Goal: Check status: Check status

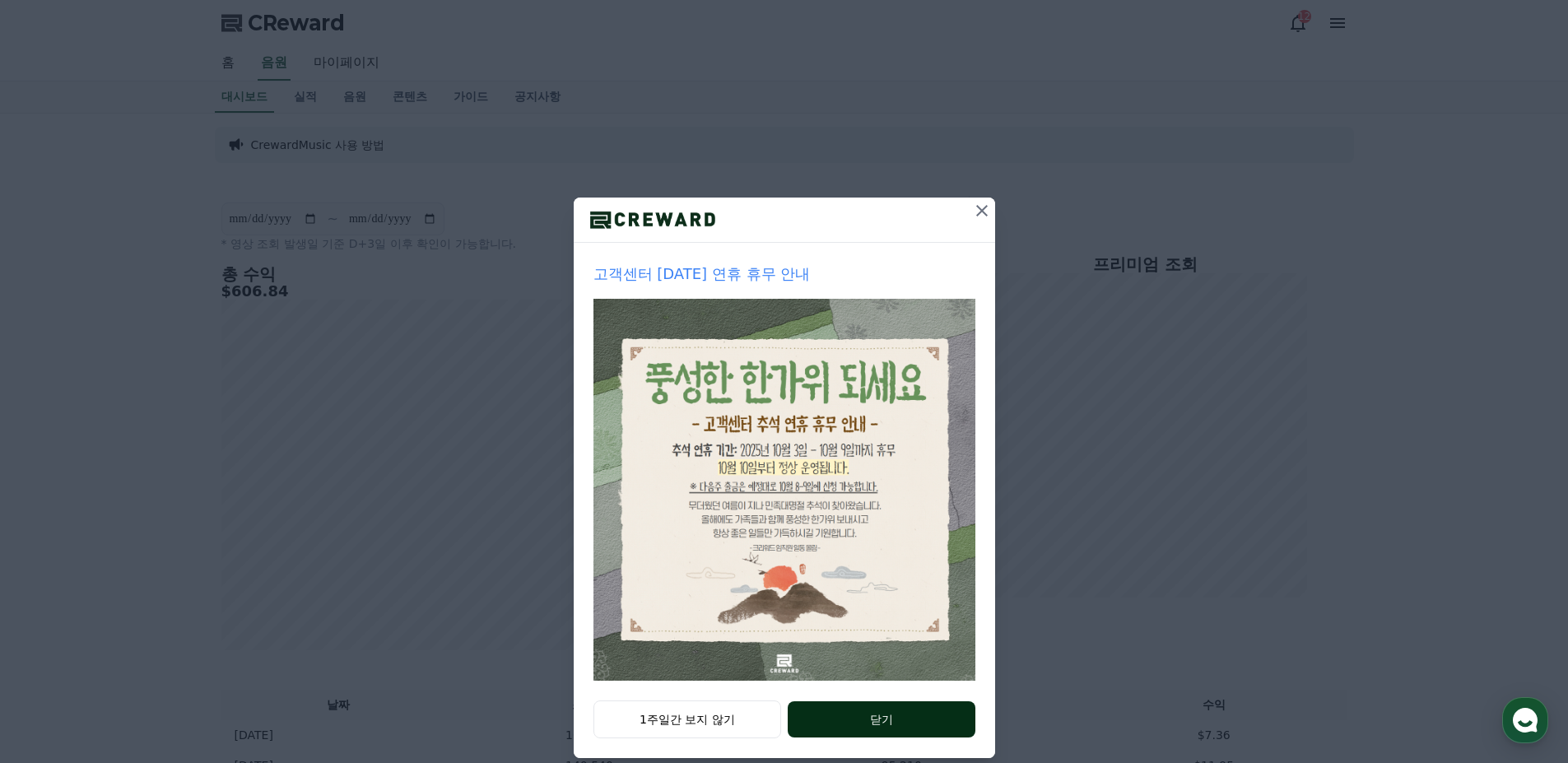
click at [853, 723] on button "닫기" at bounding box center [881, 719] width 187 height 36
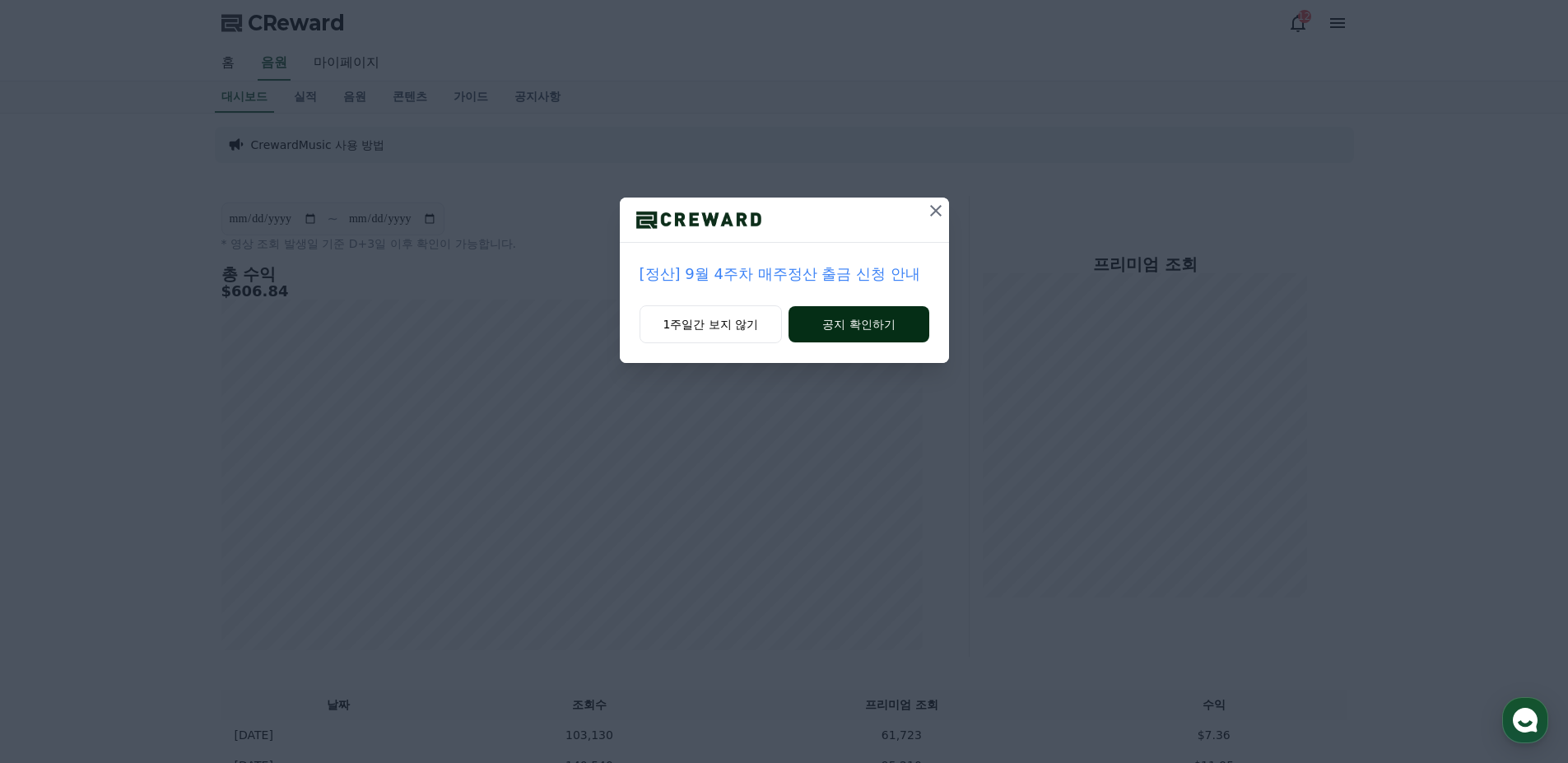
click at [868, 324] on button "공지 확인하기" at bounding box center [859, 324] width 140 height 36
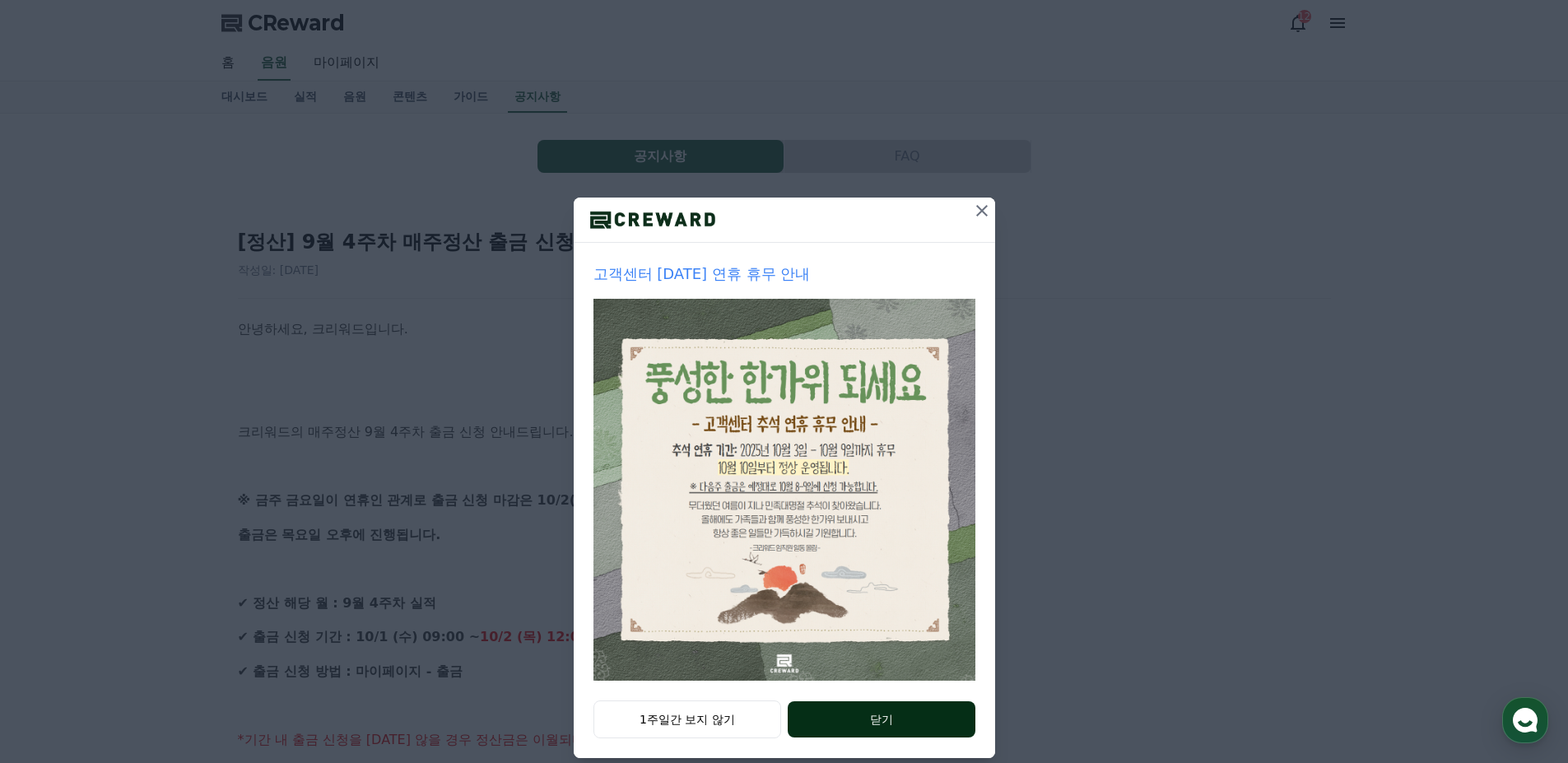
click at [872, 715] on button "닫기" at bounding box center [881, 719] width 187 height 36
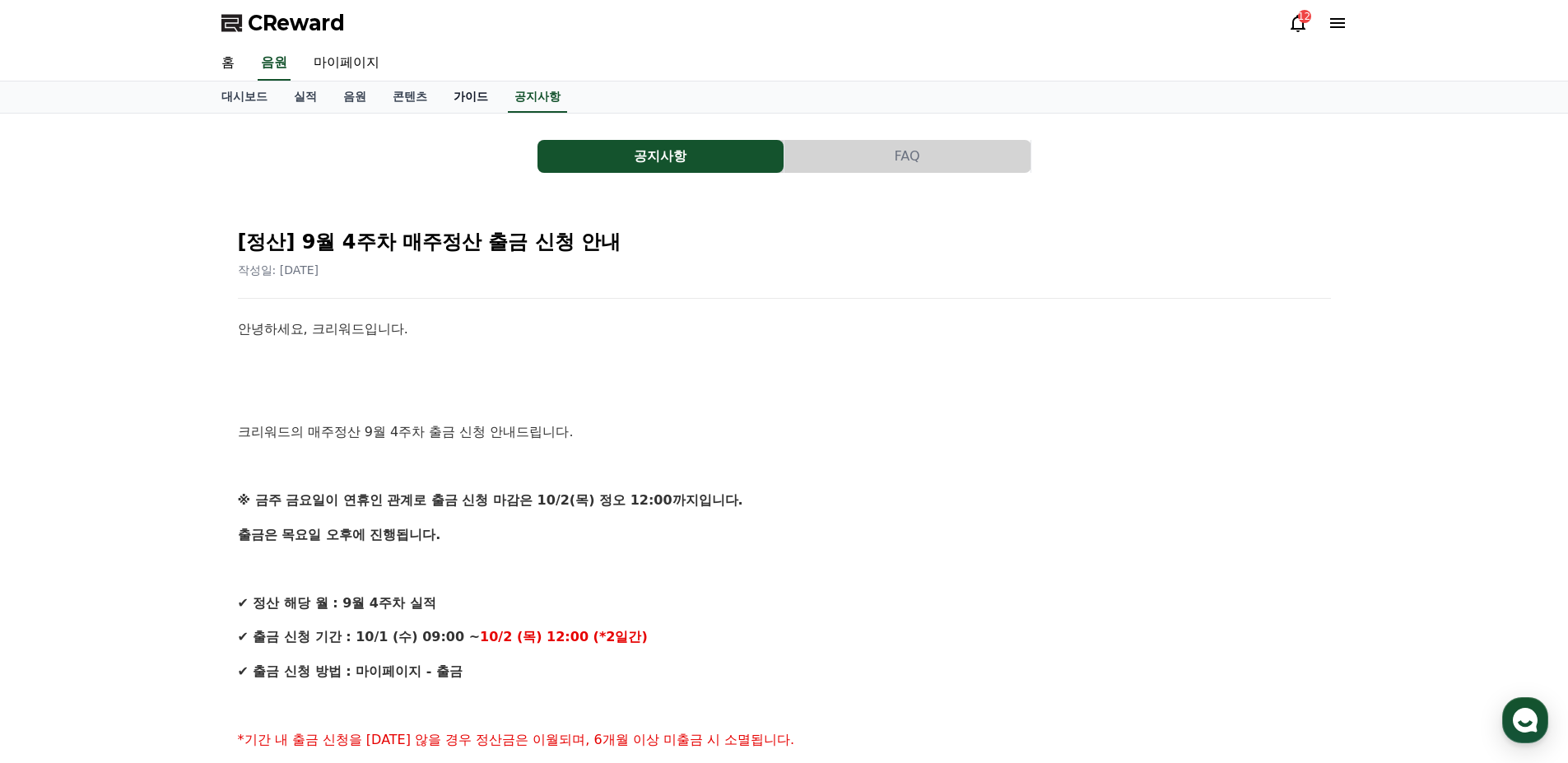
click at [468, 102] on link "가이드" at bounding box center [470, 96] width 61 height 31
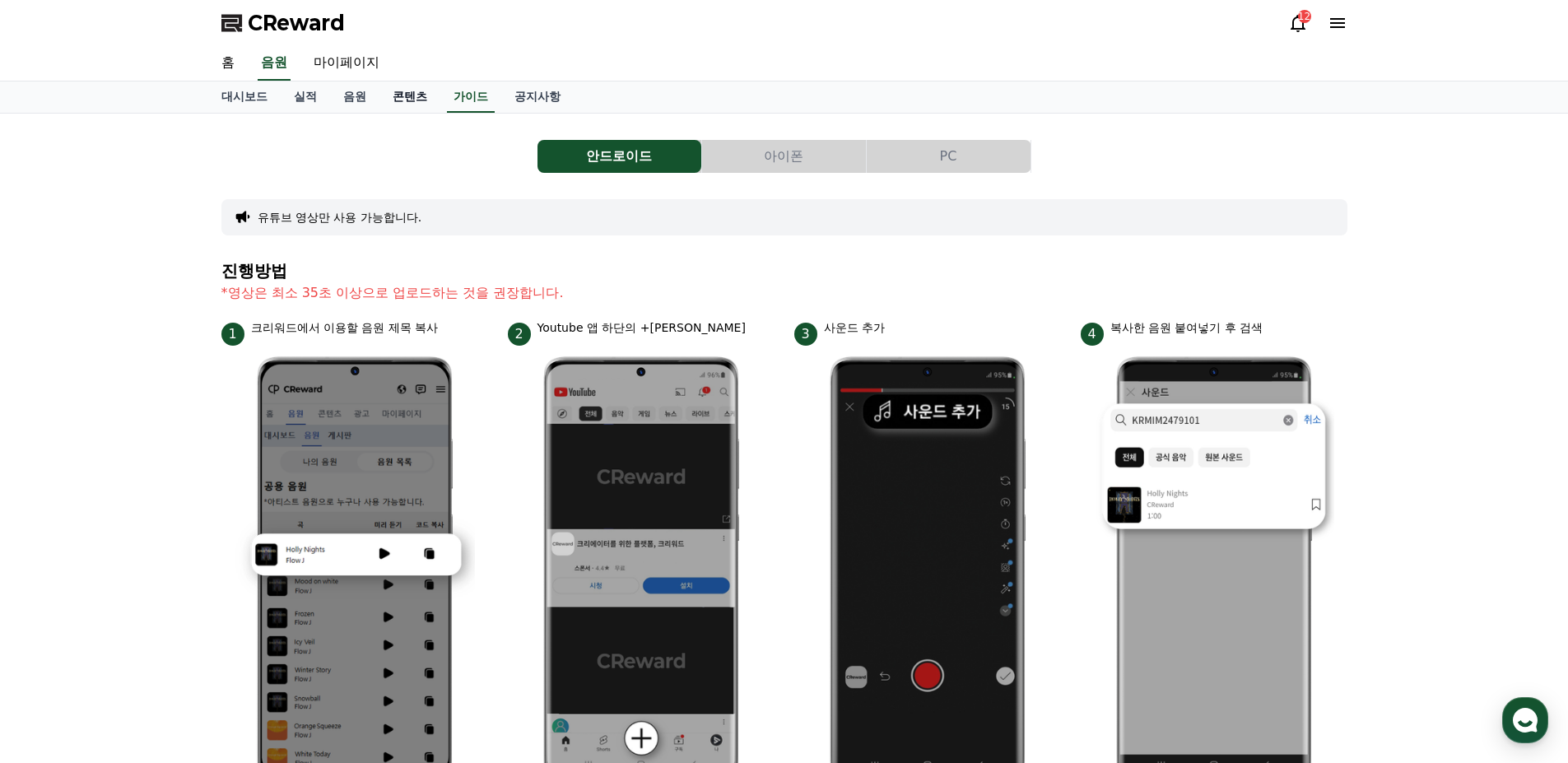
click at [413, 100] on link "콘텐츠" at bounding box center [410, 96] width 61 height 31
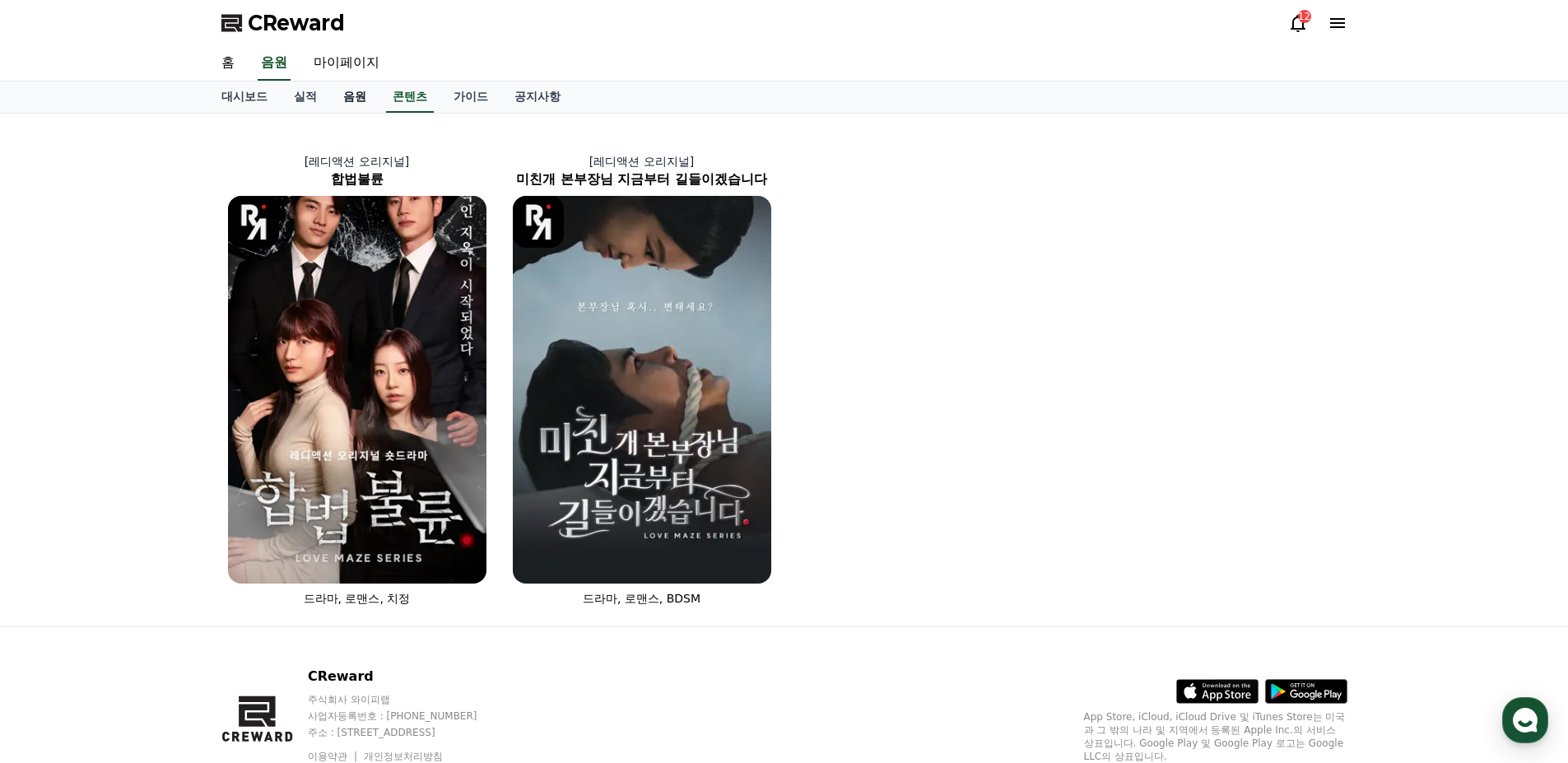
click at [348, 100] on link "음원" at bounding box center [355, 96] width 49 height 31
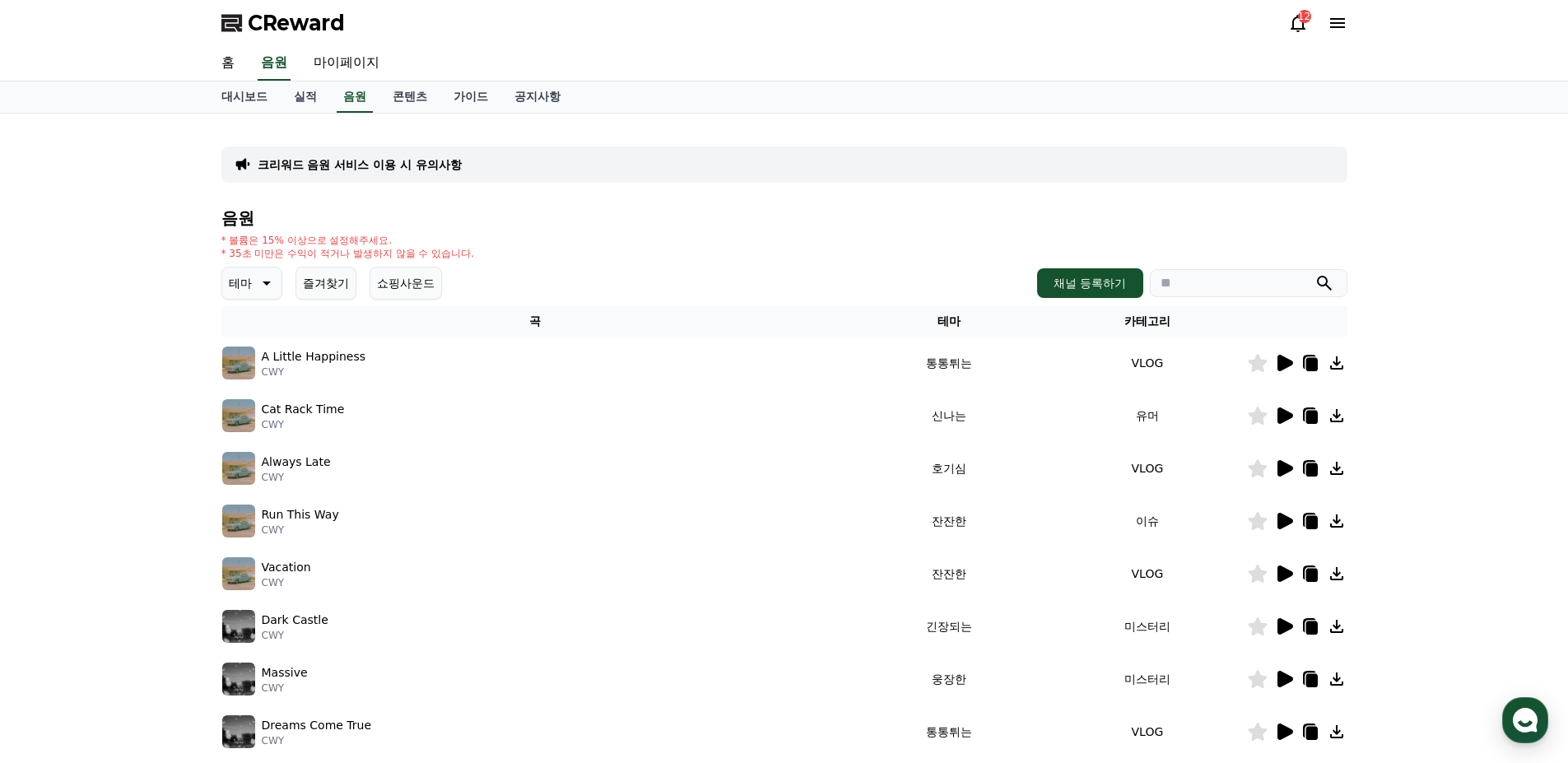
click at [362, 158] on p "크리워드 음원 서비스 이용 시 유의사항" at bounding box center [359, 165] width 204 height 17
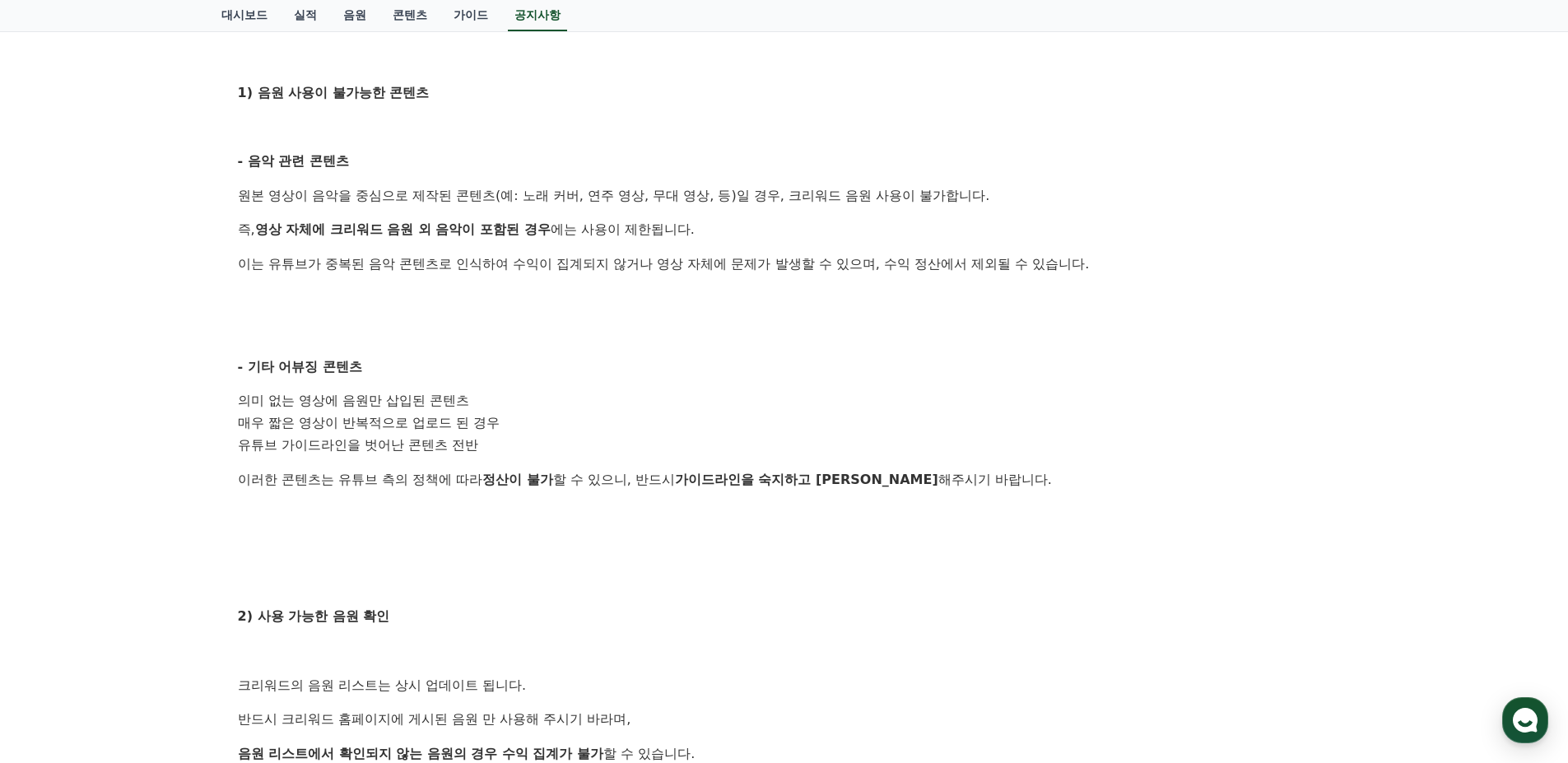
scroll to position [412, 0]
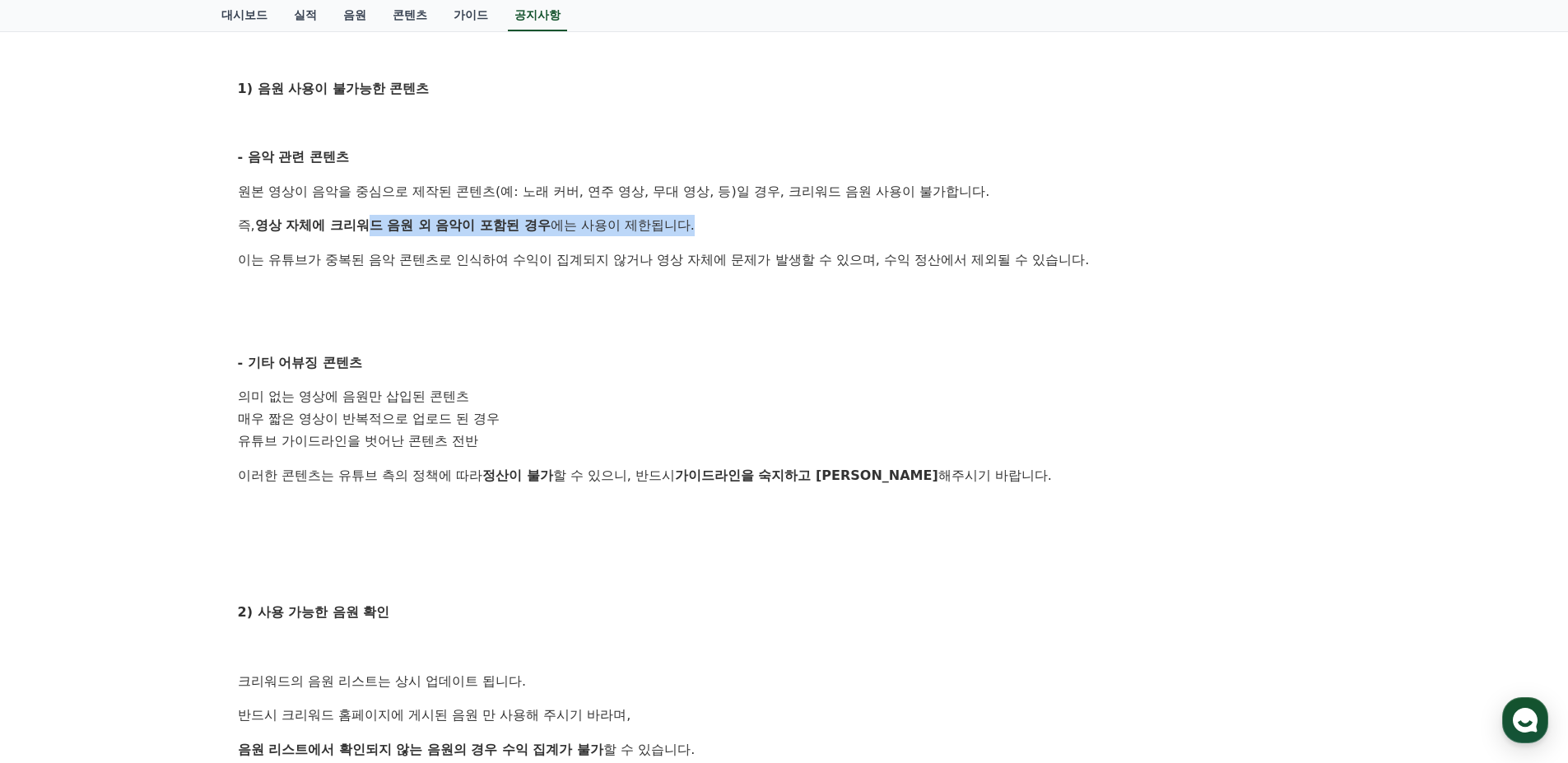
drag, startPoint x: 374, startPoint y: 233, endPoint x: 784, endPoint y: 223, distance: 410.1
click at [740, 232] on p "즉, 영상 자체에 크리워드 음원 외 음악이 포함된 경우 에는 사용이 제한됩니다." at bounding box center [785, 226] width 1093 height 22
click at [785, 223] on p "즉, 영상 자체에 크리워드 음원 외 음악이 포함된 경우 에는 사용이 제한됩니다." at bounding box center [785, 226] width 1093 height 22
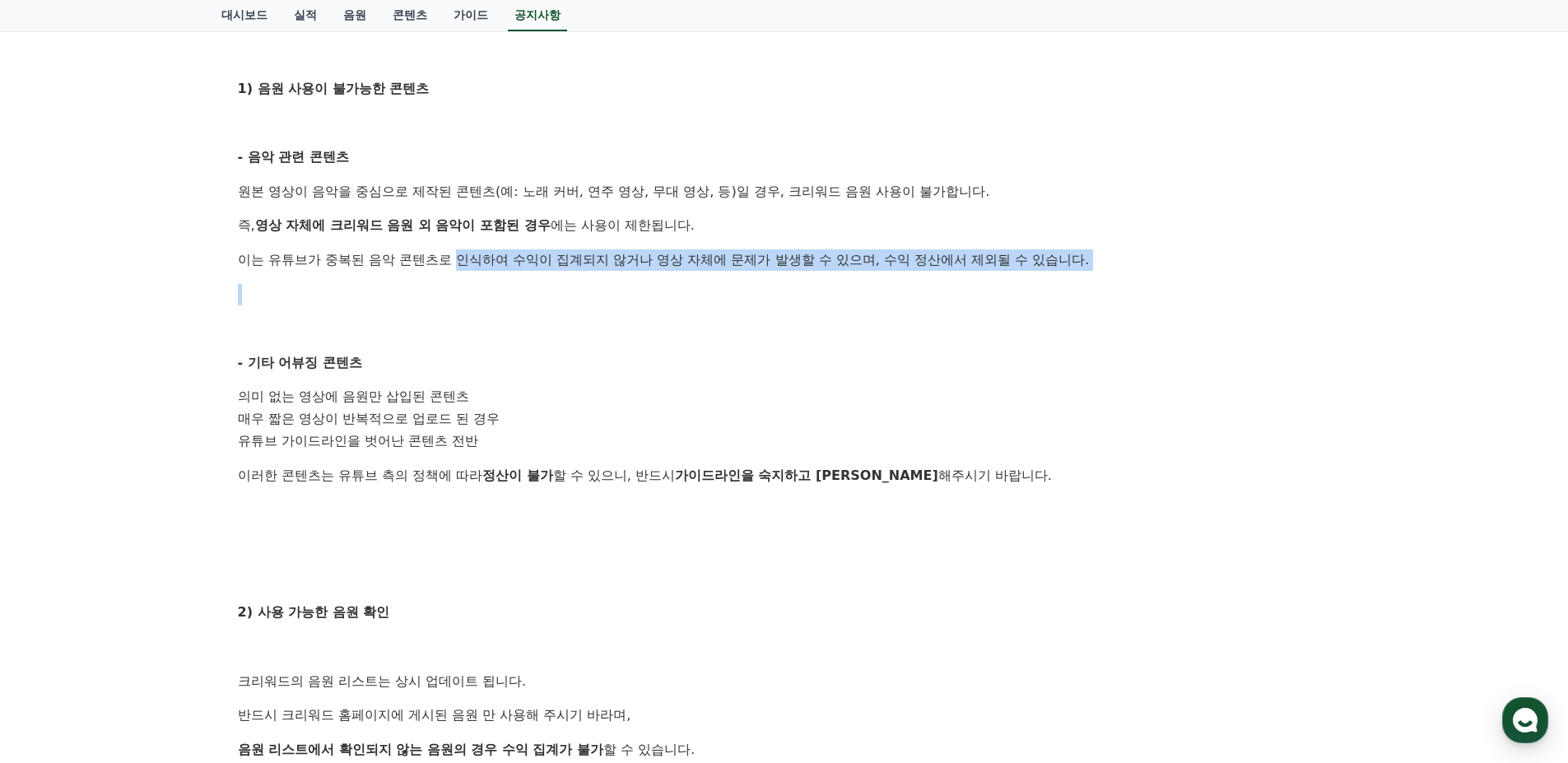
drag, startPoint x: 464, startPoint y: 265, endPoint x: 1098, endPoint y: 311, distance: 635.7
click at [1104, 281] on div "안녕하세요, 크리워드입니다. 크리워드를 이용해주시는 크리에이터님들께 감사의 말씀을 드립니다. 크리워드 음원 서비스 이용 시 유의사항을 안내드립…" at bounding box center [785, 454] width 1093 height 1093
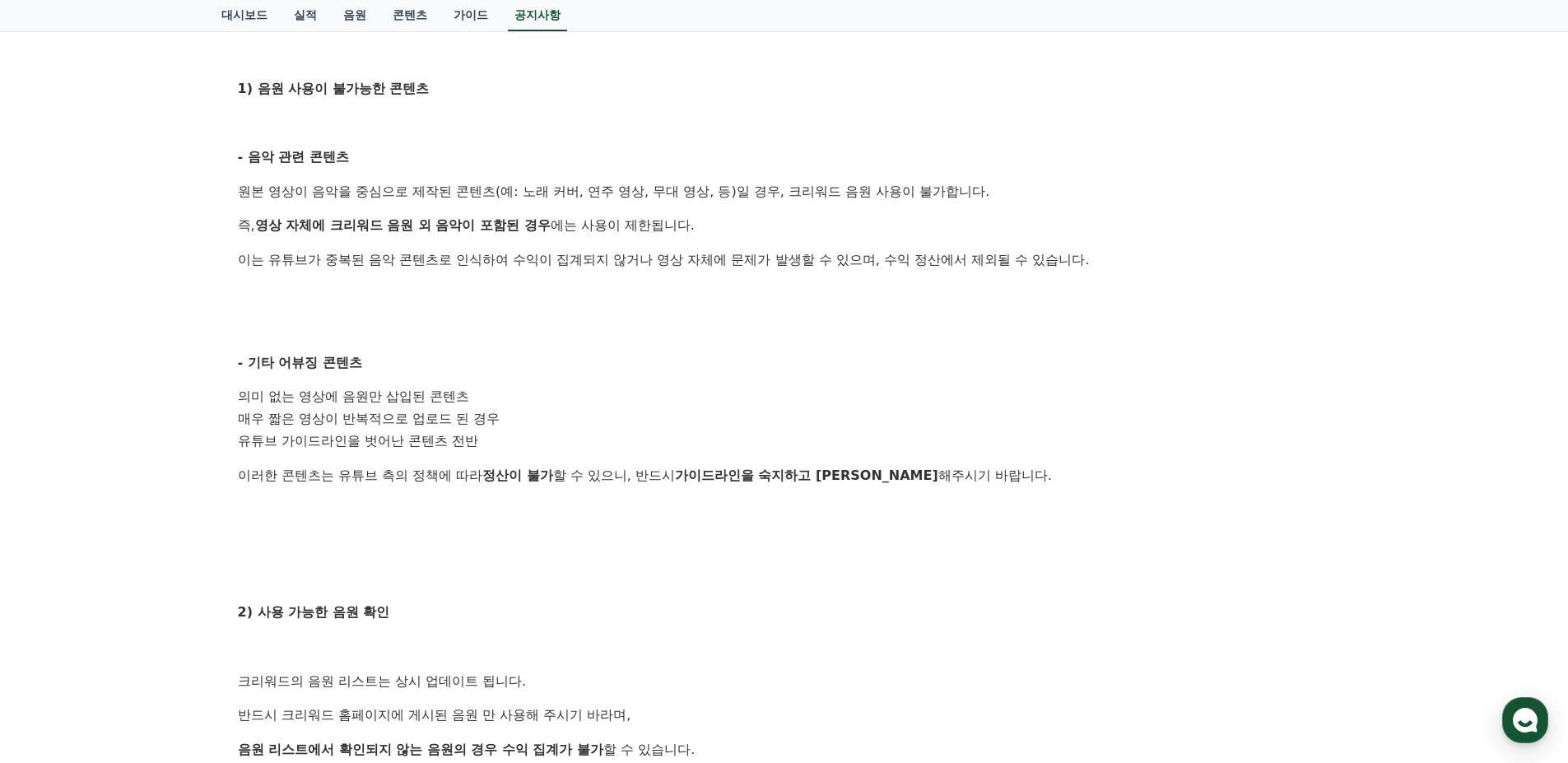
click at [1062, 335] on p at bounding box center [785, 329] width 1093 height 22
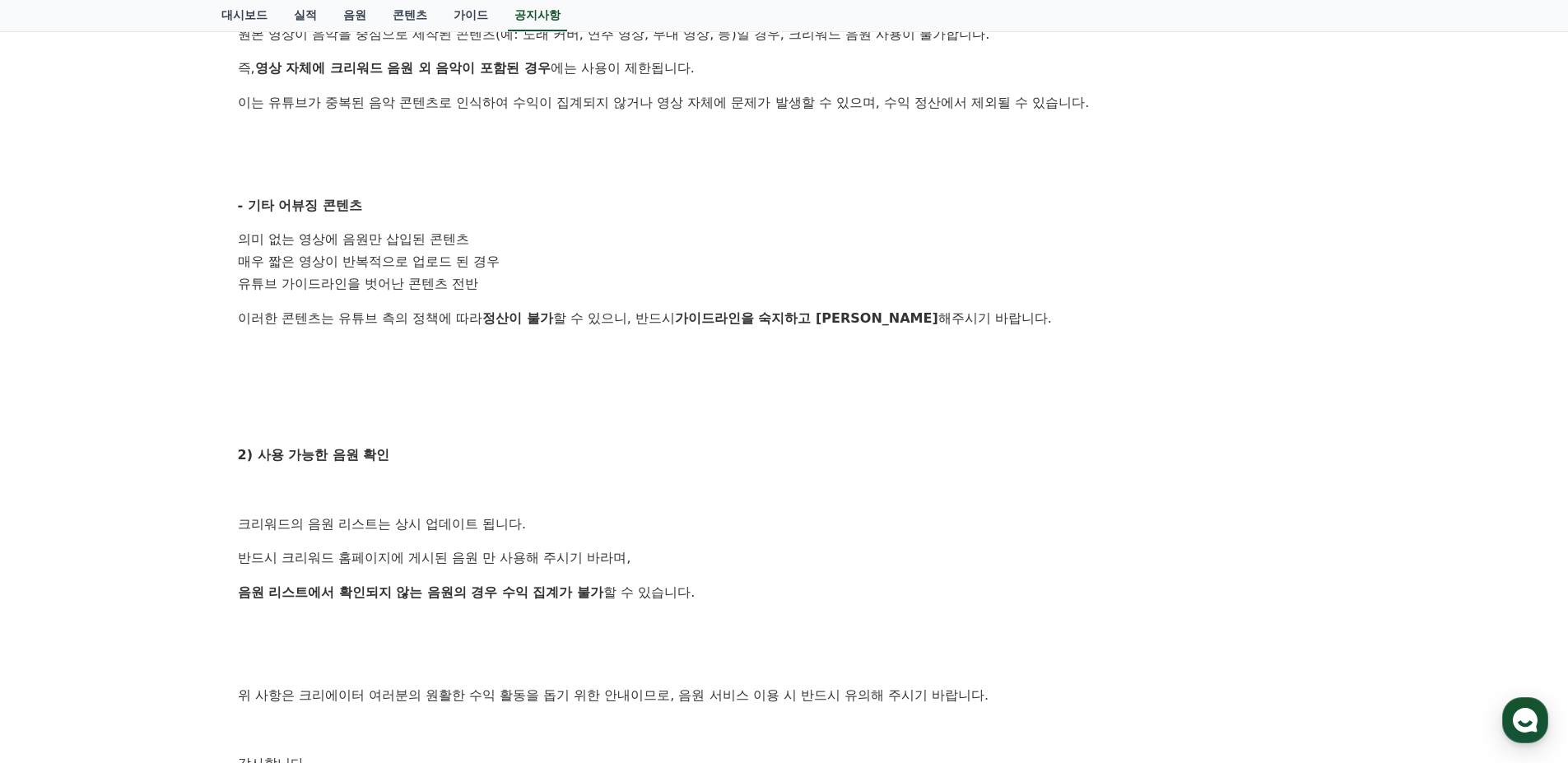
scroll to position [576, 0]
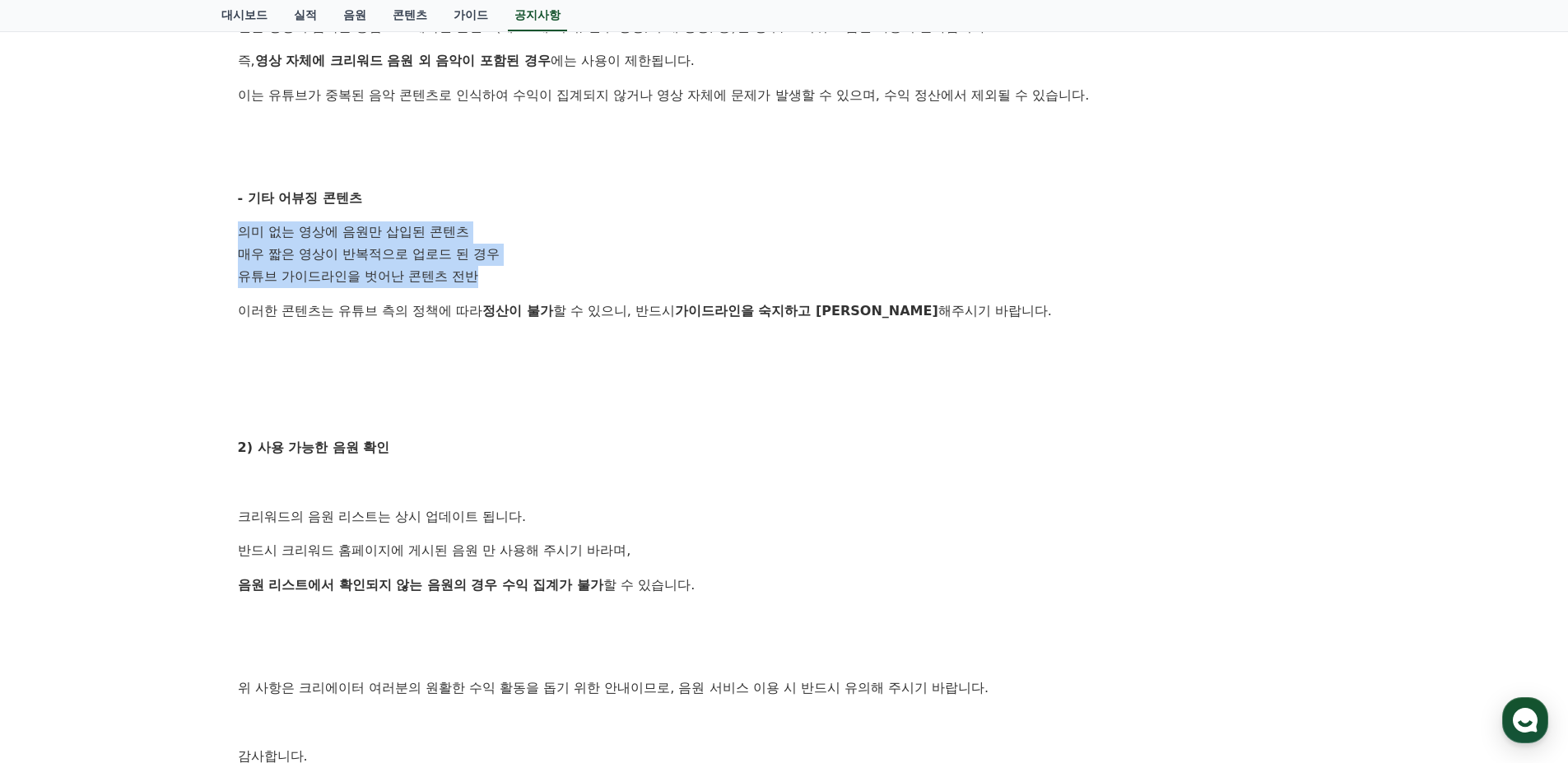
drag, startPoint x: 221, startPoint y: 233, endPoint x: 542, endPoint y: 278, distance: 324.1
click at [542, 278] on div "[필독] 크리워드 음원 서비스 이용 시 유의사항 작성일: [DATE] 안녕하세요, 크리워드입니다. 크리워드를 이용해주시는 크리에이터님들께 감사…" at bounding box center [784, 262] width 1126 height 1279
click at [594, 278] on li "유튜브 가이드라인을 벗어난 콘텐츠 전반" at bounding box center [785, 277] width 1093 height 23
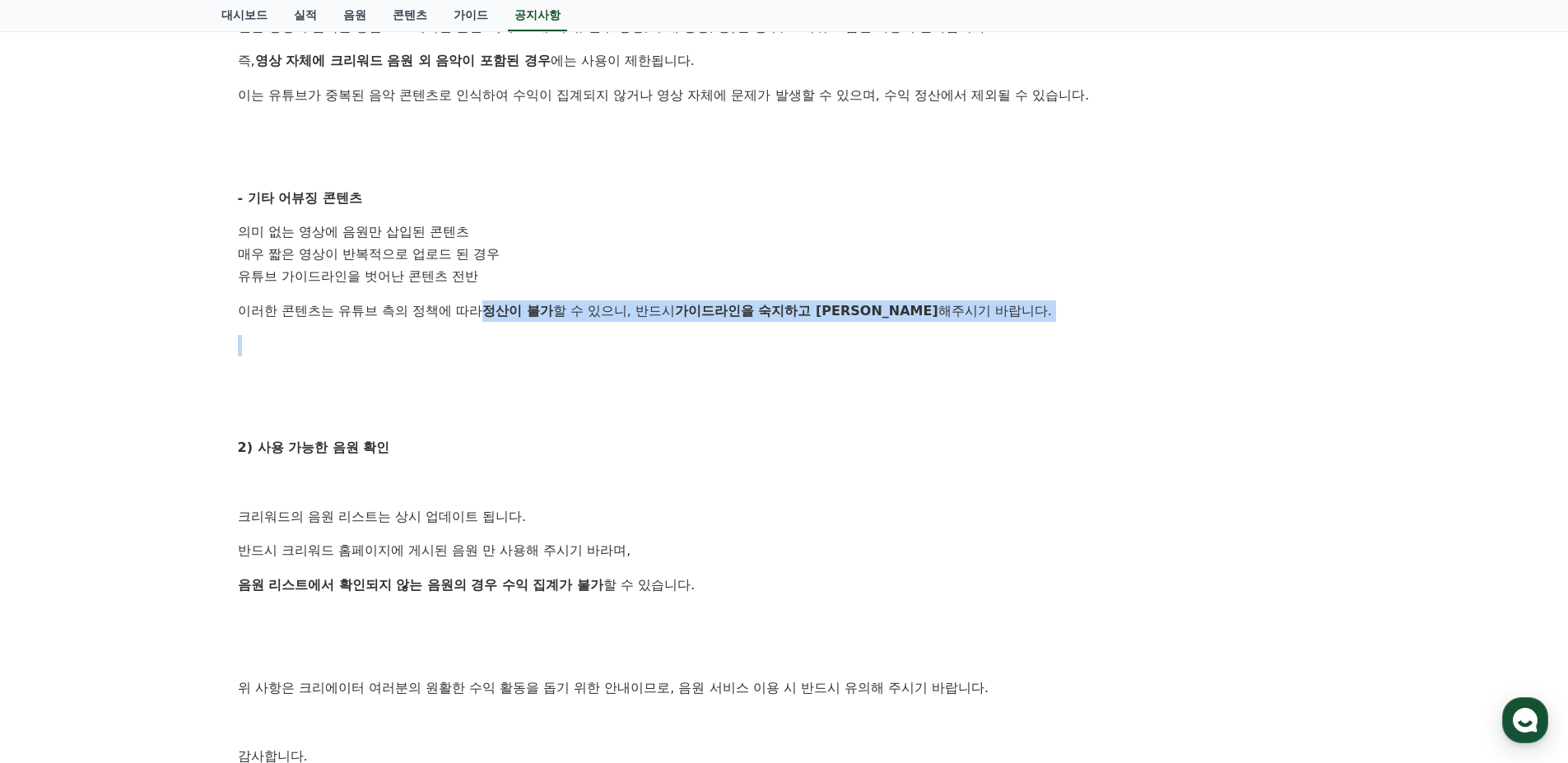
drag, startPoint x: 482, startPoint y: 309, endPoint x: 930, endPoint y: 335, distance: 448.8
click at [930, 335] on div "안녕하세요, 크리워드입니다. 크리워드를 이용해주시는 크리에이터님들께 감사의 말씀을 드립니다. 크리워드 음원 서비스 이용 시 유의사항을 안내드립…" at bounding box center [785, 289] width 1093 height 1093
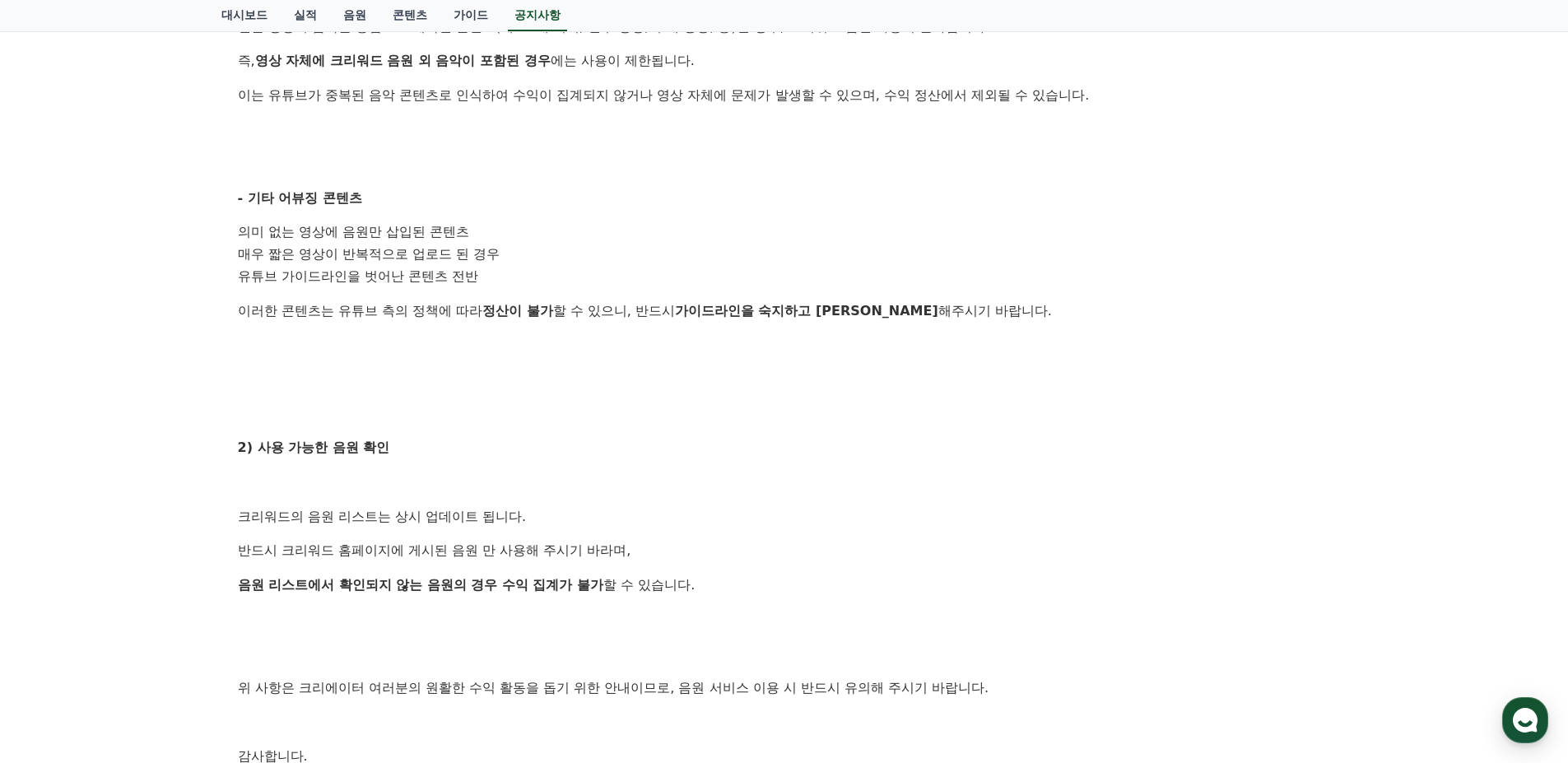
click at [828, 382] on p at bounding box center [785, 380] width 1093 height 22
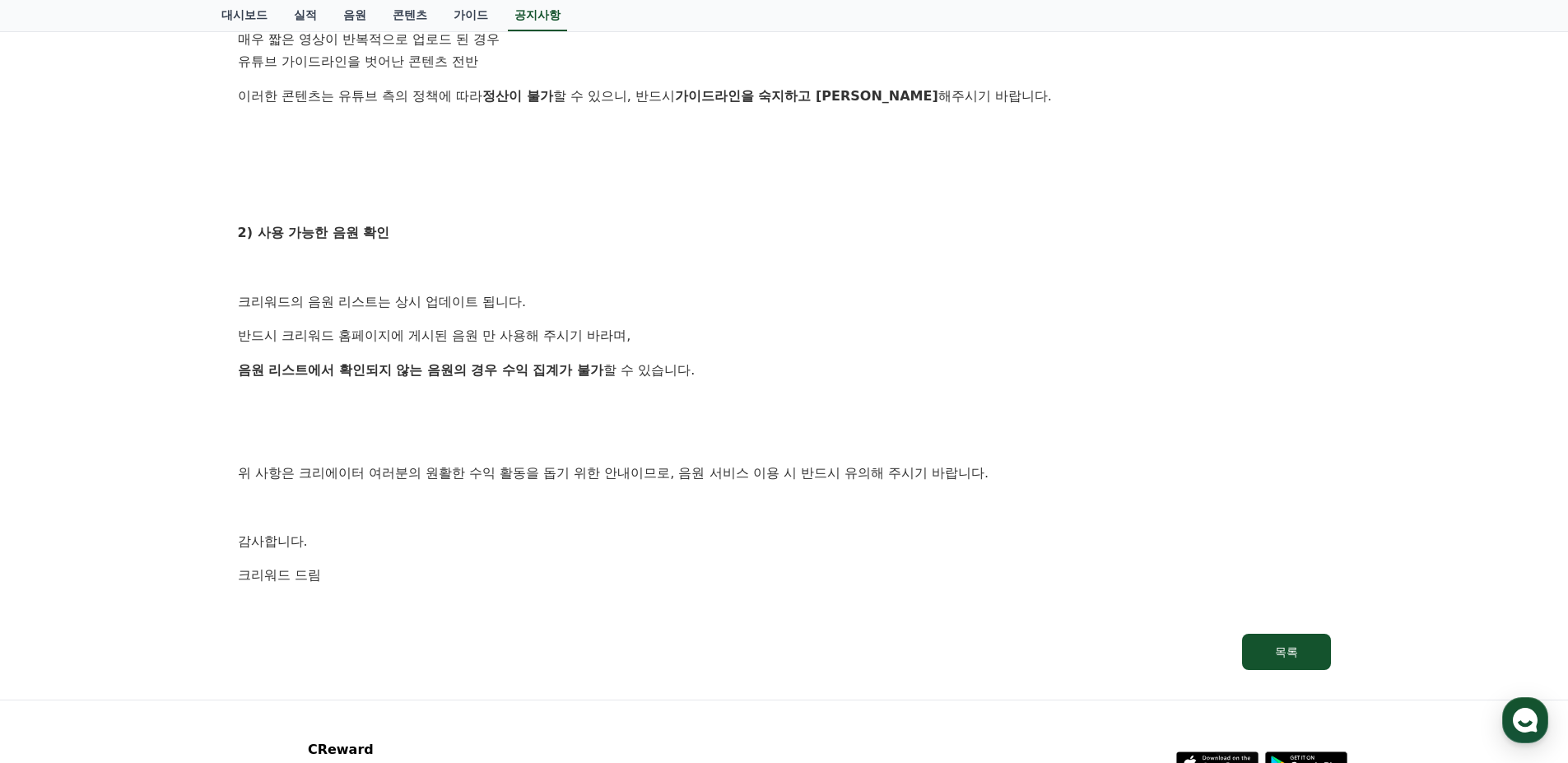
scroll to position [823, 0]
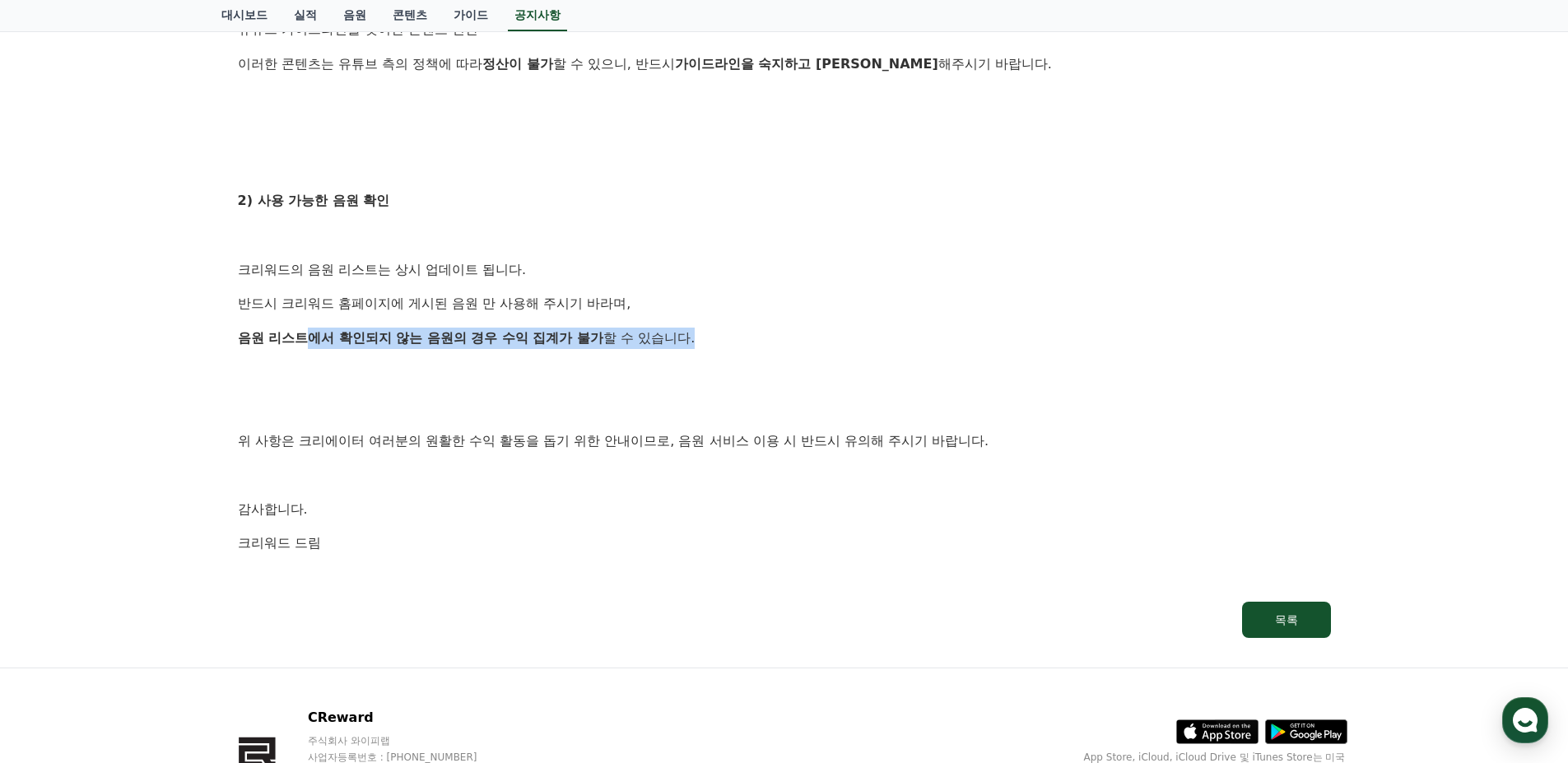
drag, startPoint x: 308, startPoint y: 336, endPoint x: 735, endPoint y: 345, distance: 427.1
click at [728, 345] on p "음원 리스트에서 확인되지 않는 음원의 경우 수익 집계가 불가 할 수 있습니다." at bounding box center [785, 339] width 1093 height 22
click at [749, 345] on p "음원 리스트에서 확인되지 않는 음원의 경우 수익 집계가 불가 할 수 있습니다." at bounding box center [785, 339] width 1093 height 22
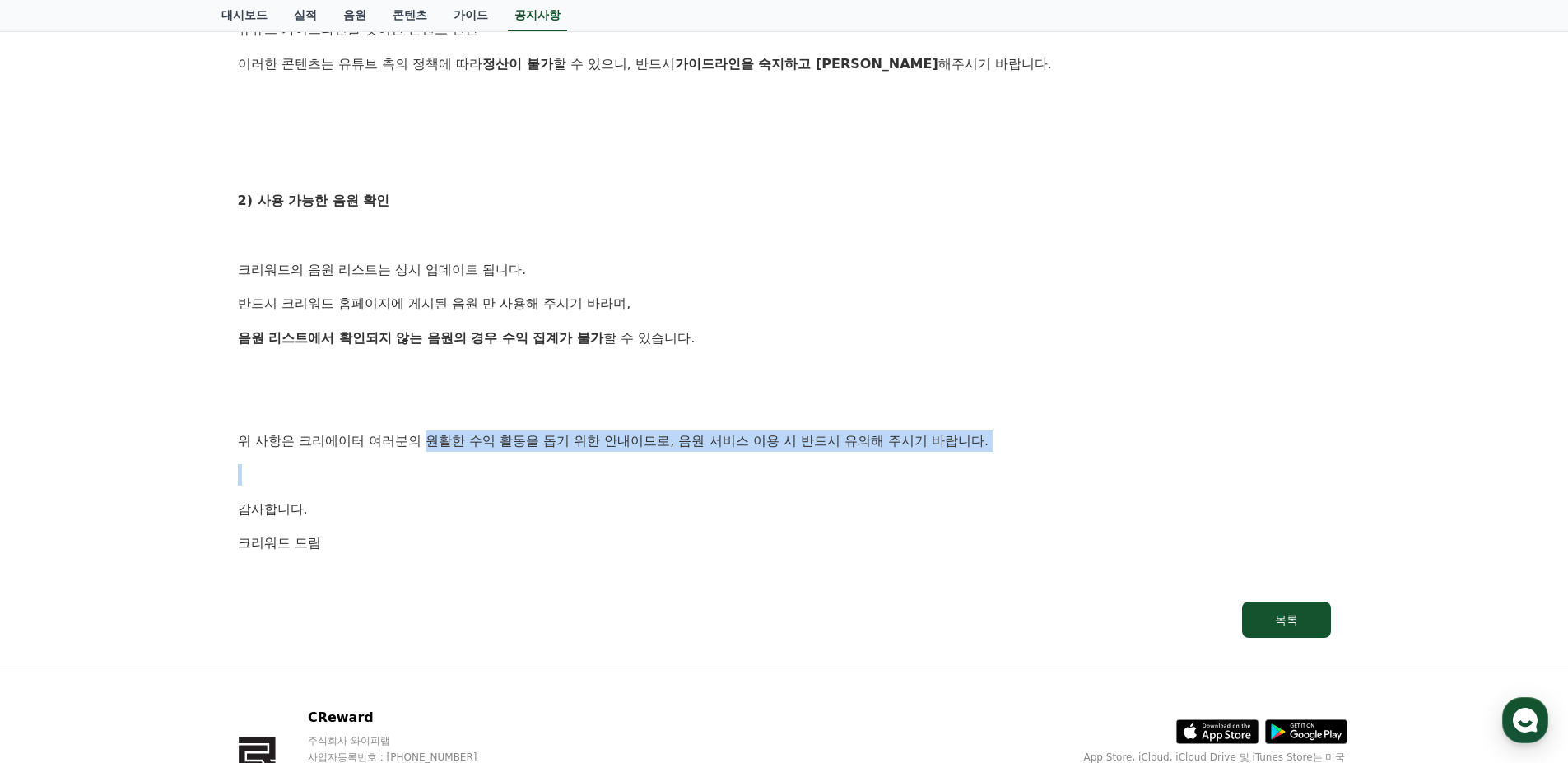
drag, startPoint x: 431, startPoint y: 431, endPoint x: 824, endPoint y: 485, distance: 396.7
click at [960, 467] on div "안녕하세요, 크리워드입니다. 크리워드를 이용해주시는 크리에이터님들께 감사의 말씀을 드립니다. 크리워드 음원 서비스 이용 시 유의사항을 안내드립…" at bounding box center [785, 42] width 1093 height 1093
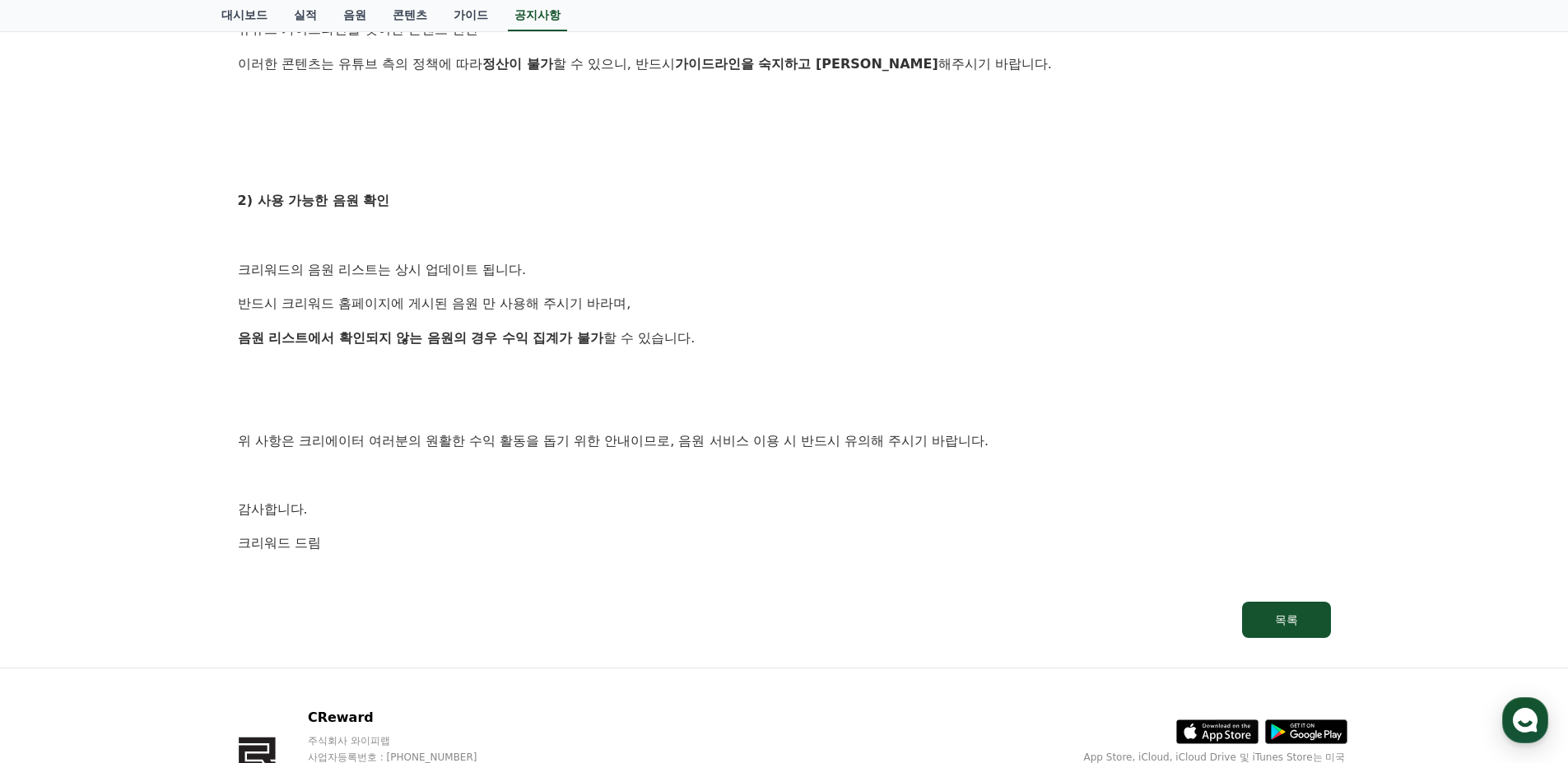
click at [823, 485] on div "안녕하세요, 크리워드입니다. 크리워드를 이용해주시는 크리에이터님들께 감사의 말씀을 드립니다. 크리워드 음원 서비스 이용 시 유의사항을 안내드립…" at bounding box center [785, 42] width 1093 height 1093
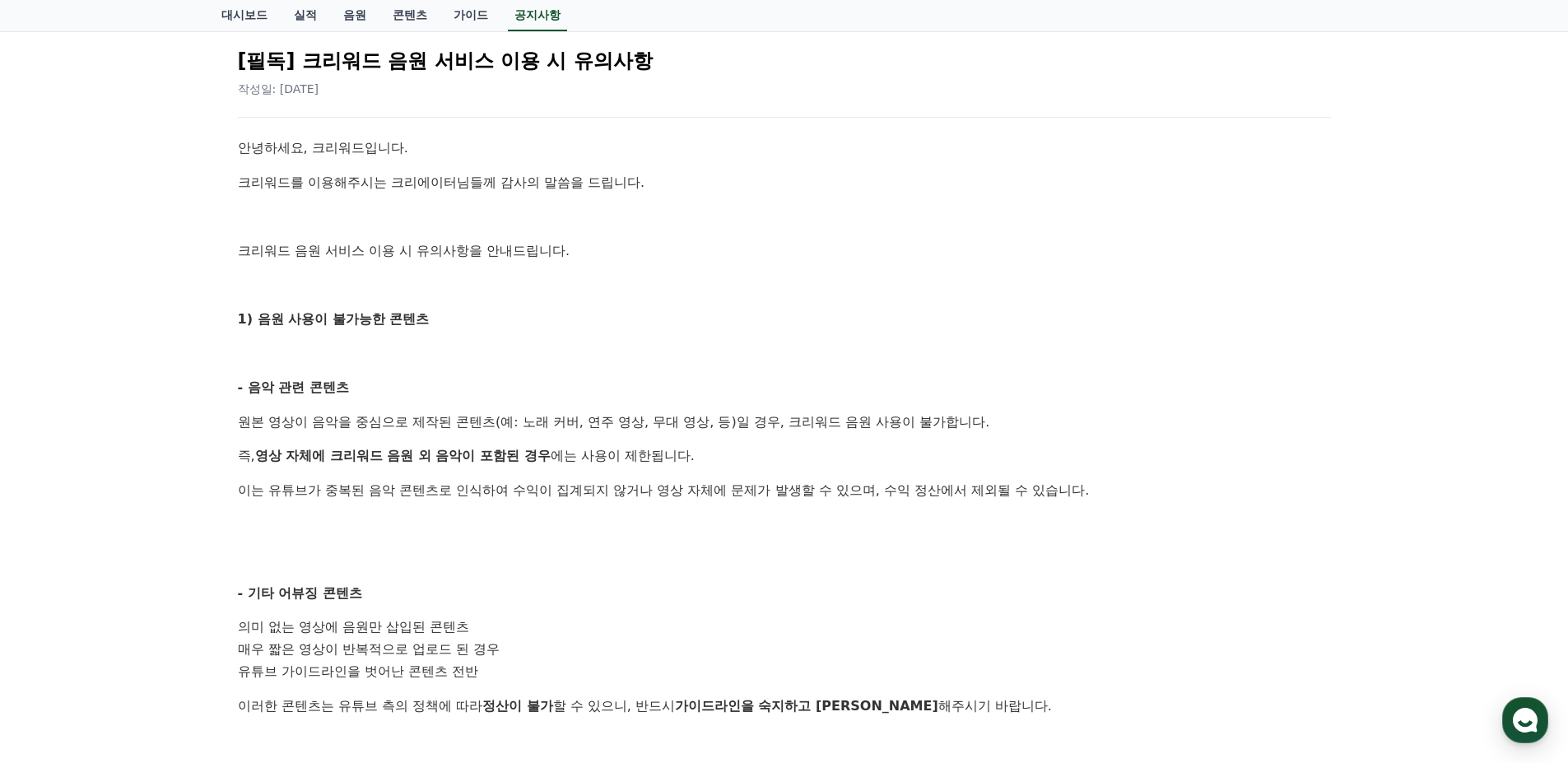
scroll to position [0, 0]
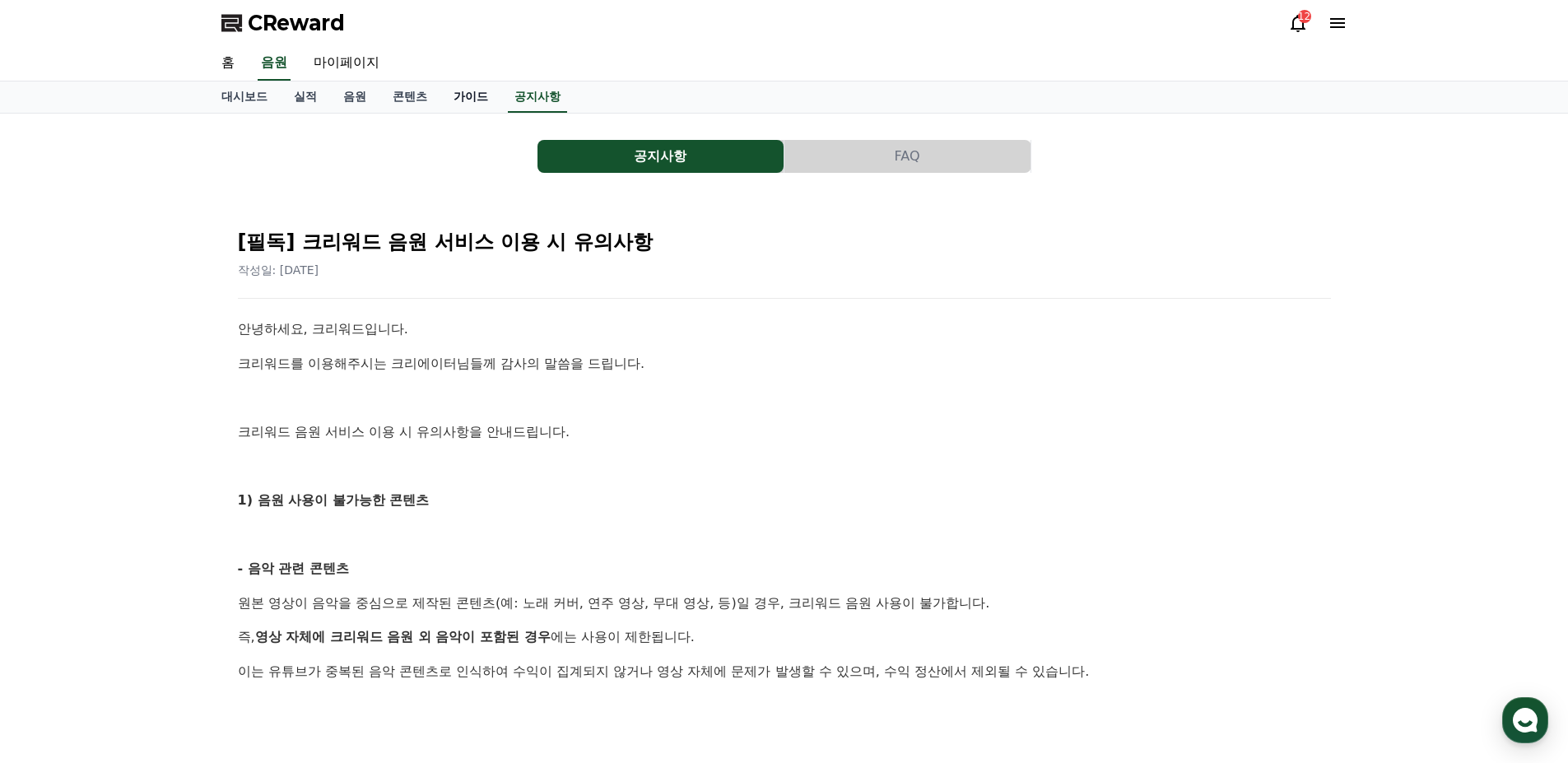
click at [460, 99] on link "가이드" at bounding box center [470, 96] width 61 height 31
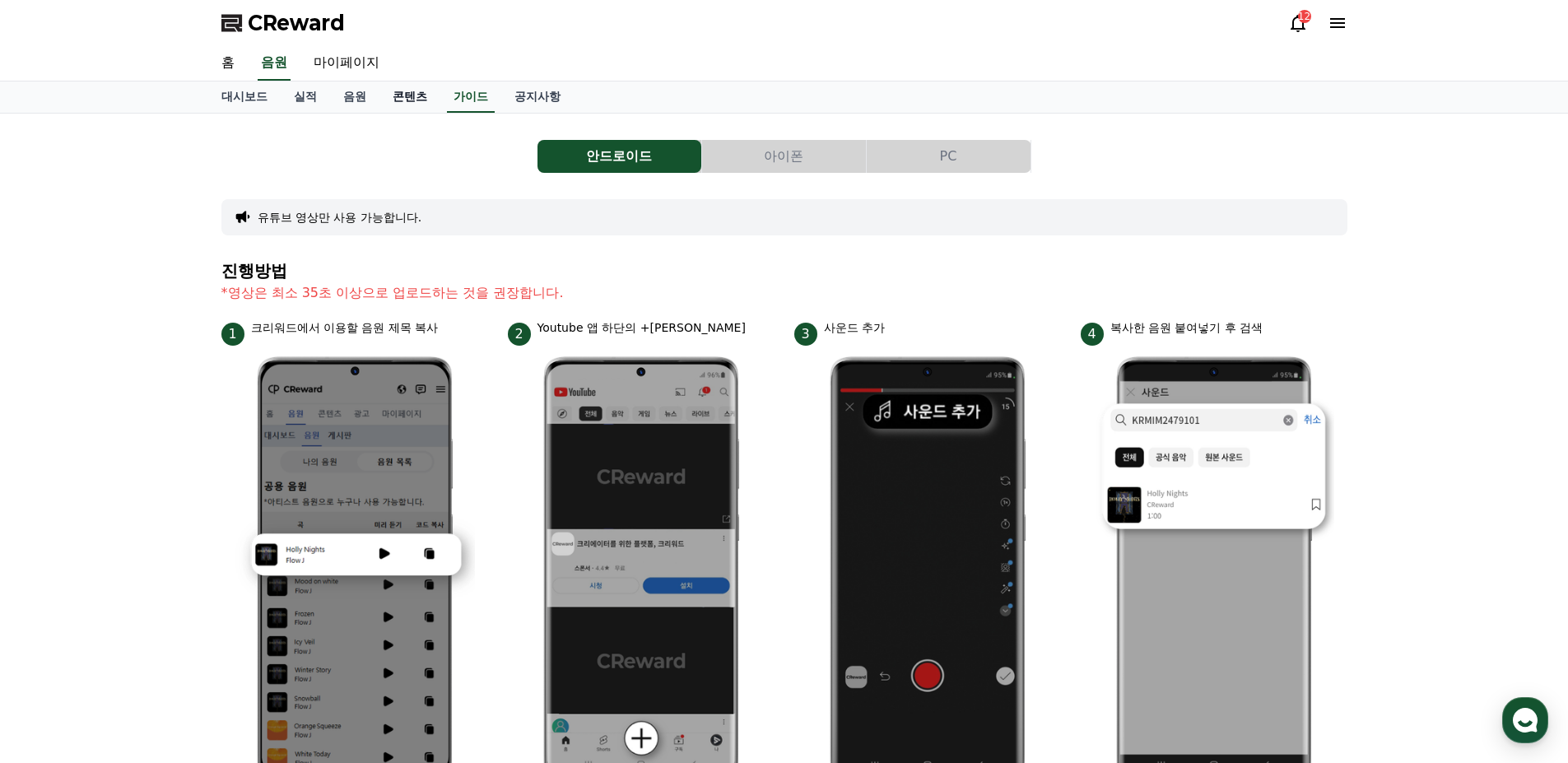
click at [421, 99] on link "콘텐츠" at bounding box center [410, 96] width 61 height 31
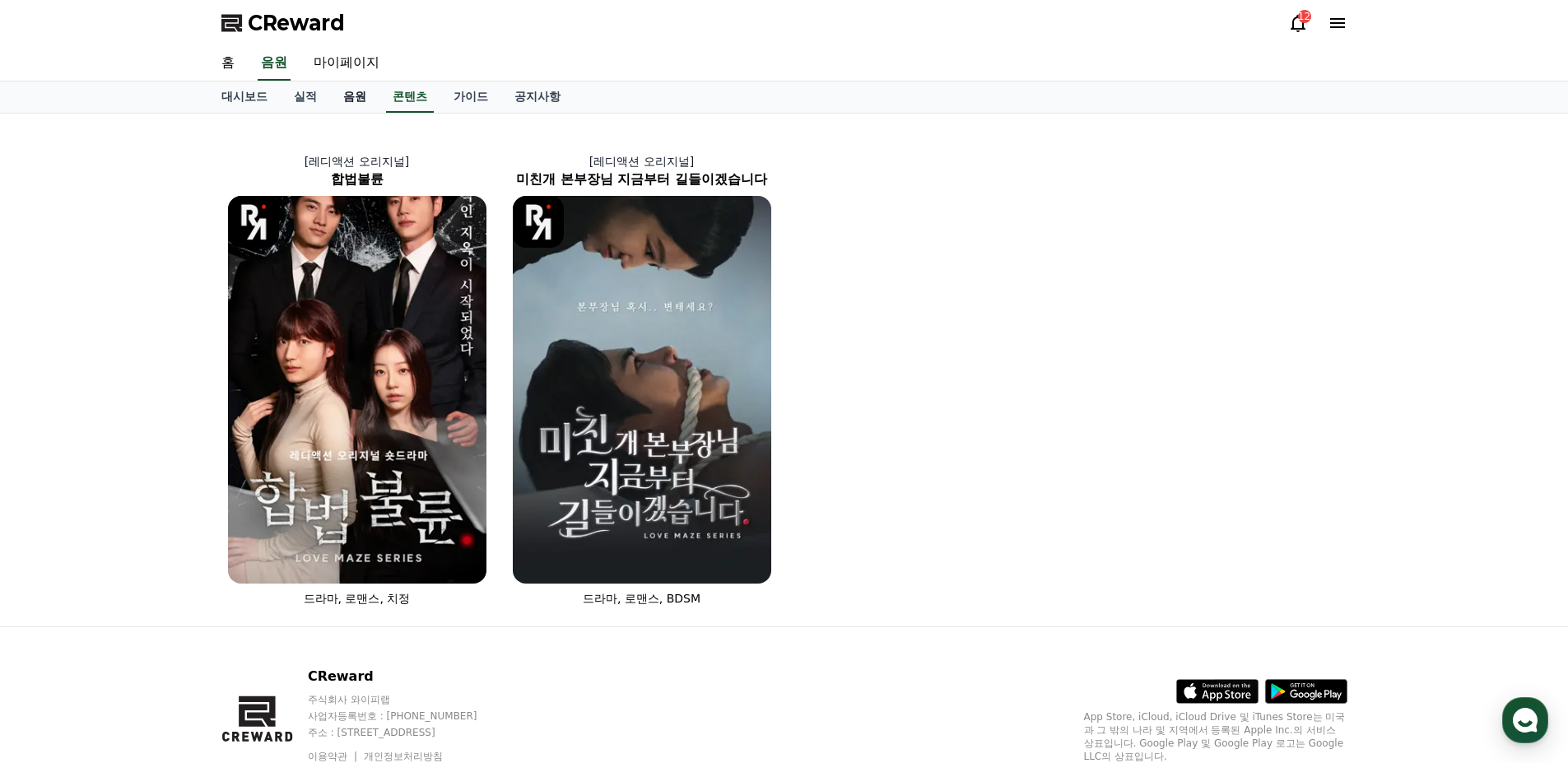
click at [364, 95] on link "음원" at bounding box center [355, 96] width 49 height 31
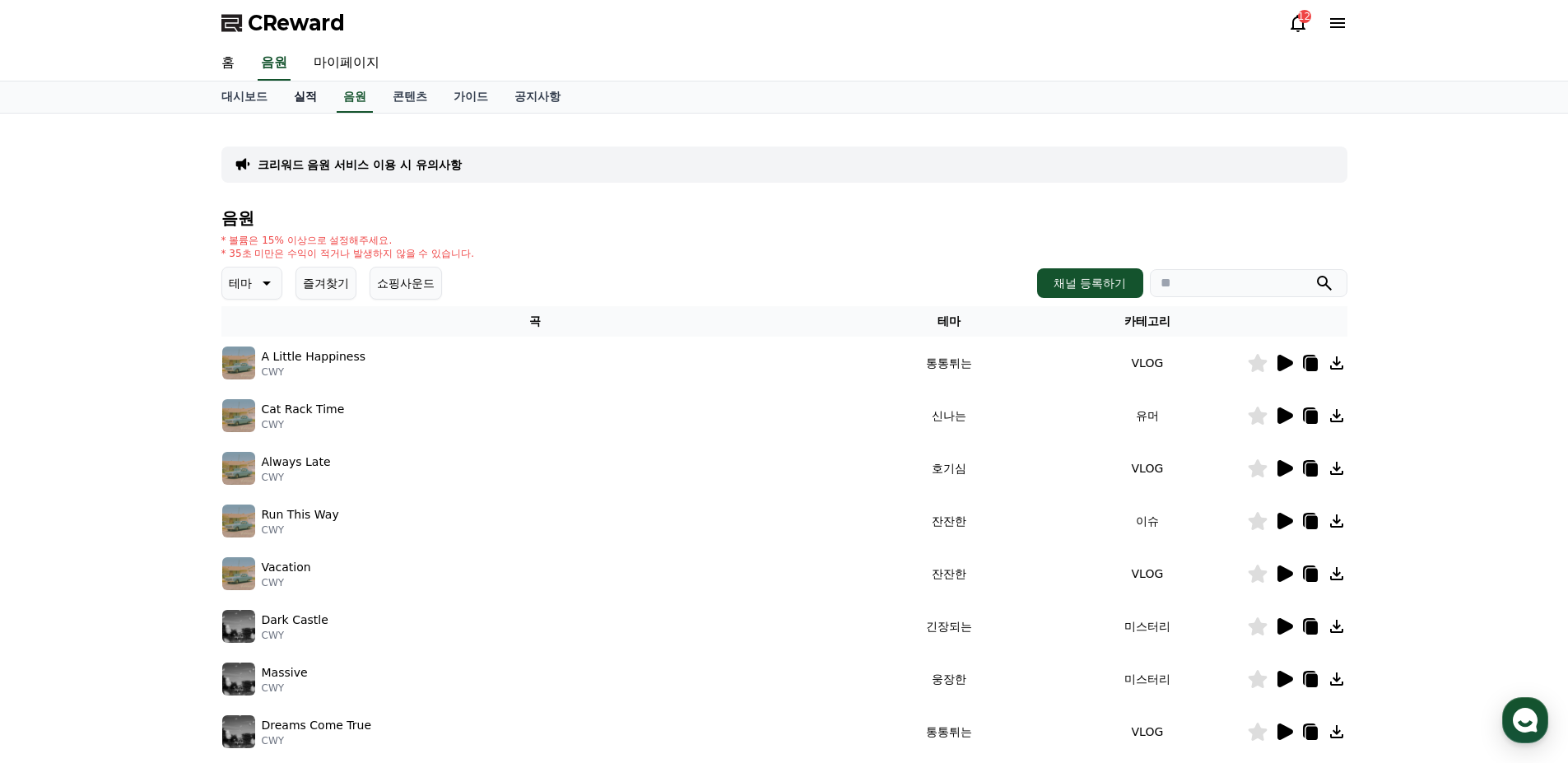
click at [309, 96] on link "실적" at bounding box center [305, 96] width 49 height 31
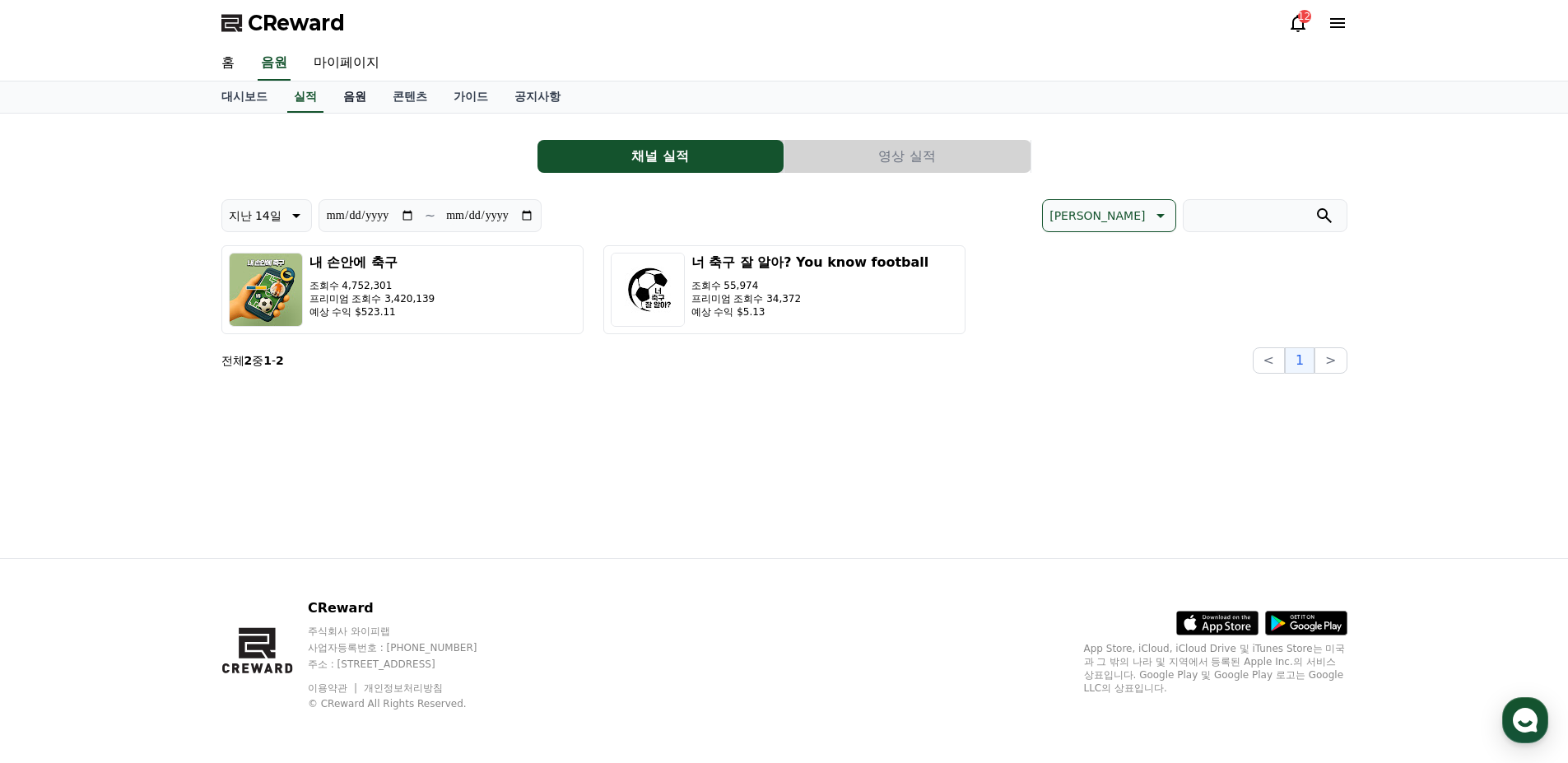
click at [363, 96] on link "음원" at bounding box center [355, 96] width 49 height 31
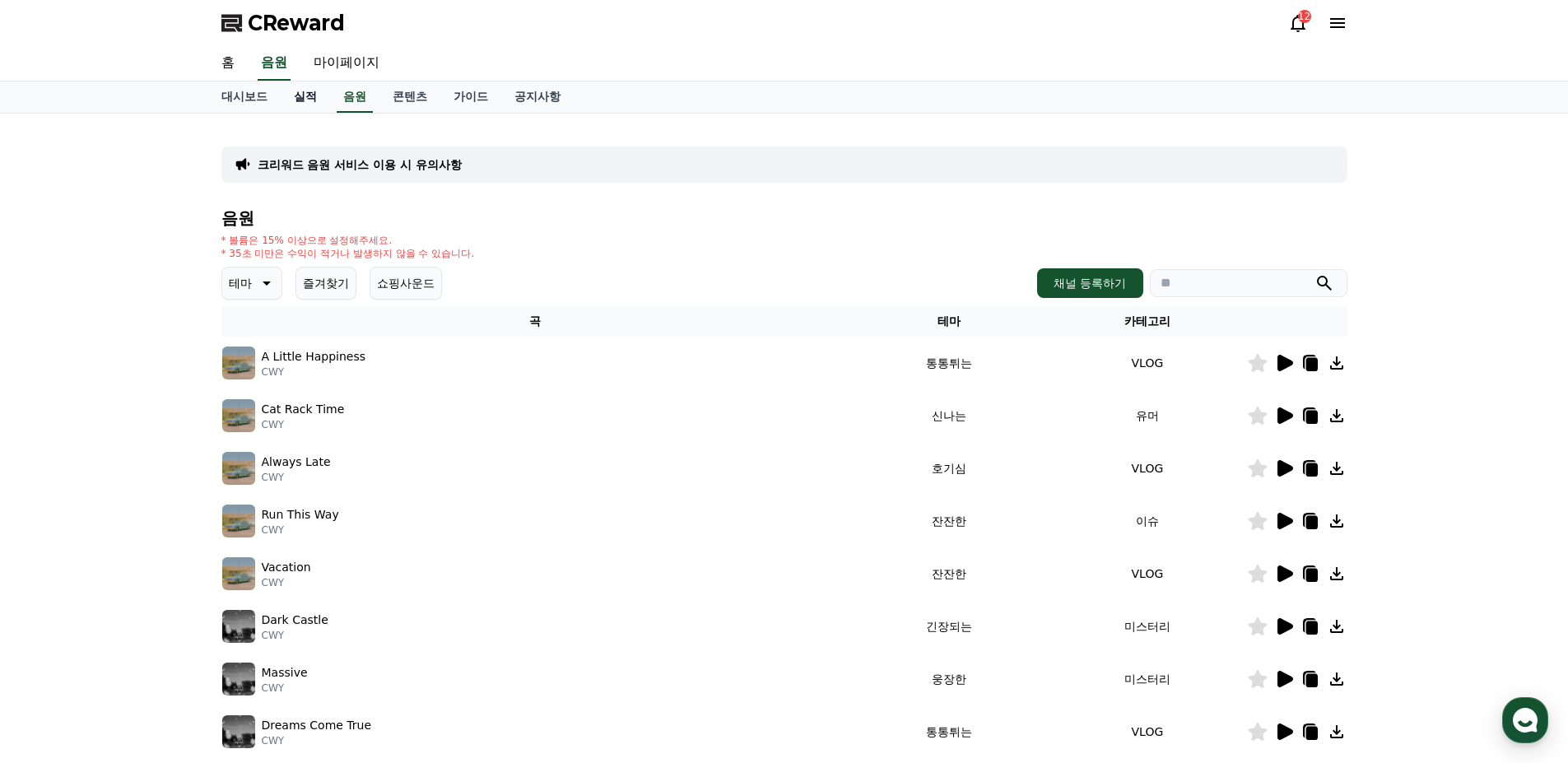
click at [301, 96] on link "실적" at bounding box center [305, 96] width 49 height 31
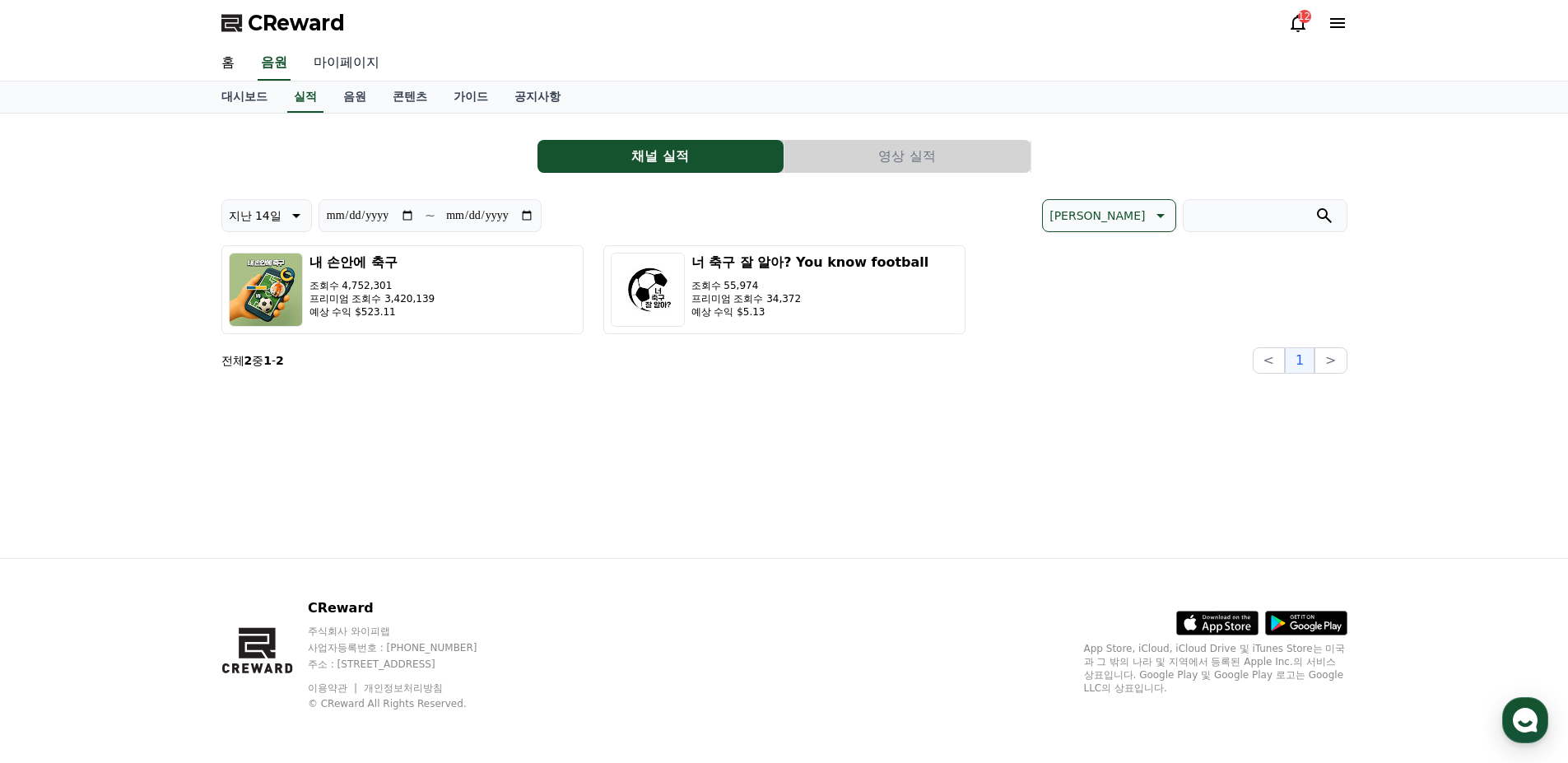
click at [356, 54] on link "마이페이지" at bounding box center [346, 63] width 92 height 34
select select "**********"
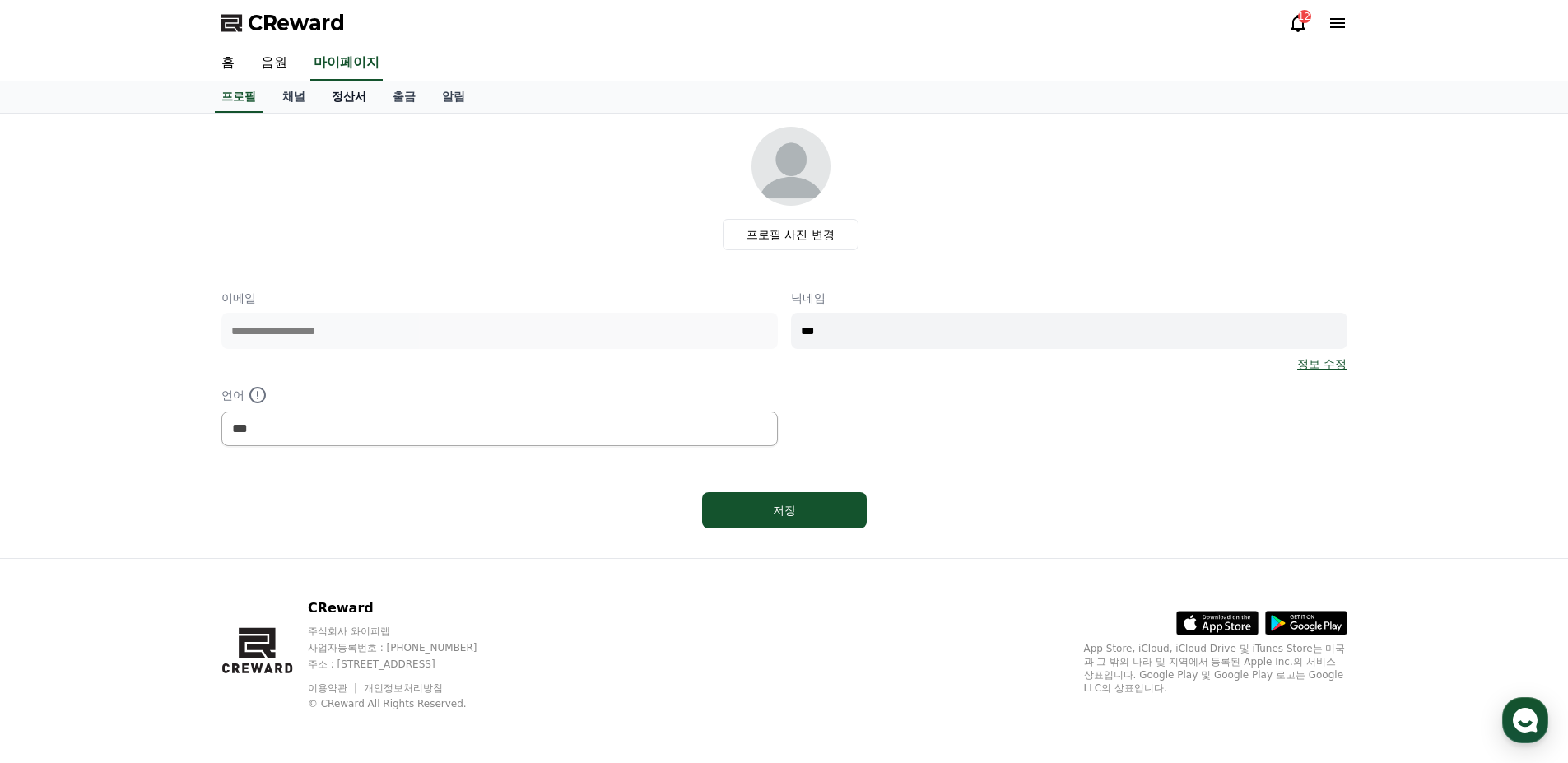
click at [352, 107] on link "정산서" at bounding box center [349, 96] width 61 height 31
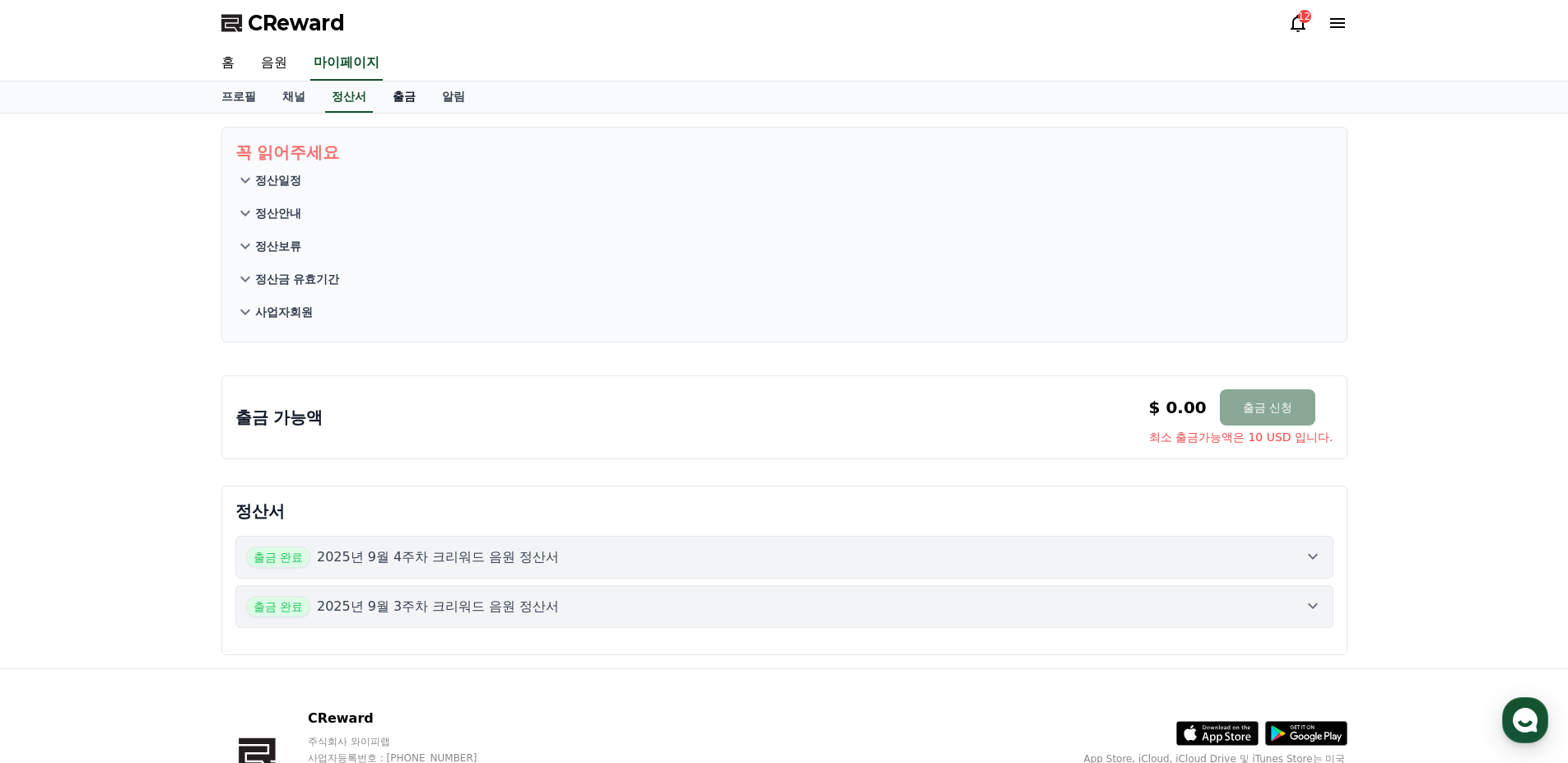
click at [395, 101] on link "출금" at bounding box center [404, 96] width 49 height 31
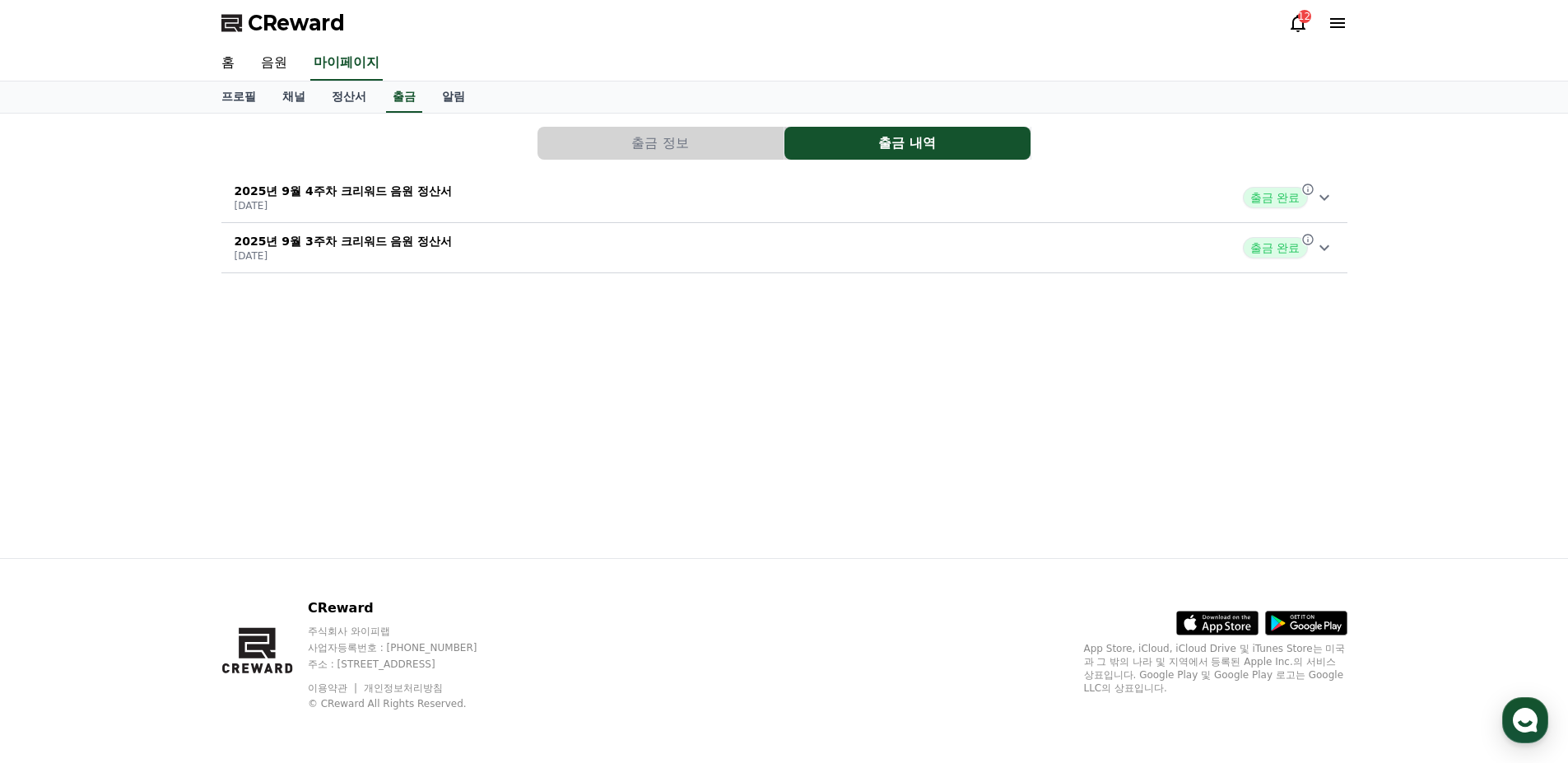
click at [1330, 205] on icon at bounding box center [1325, 198] width 20 height 20
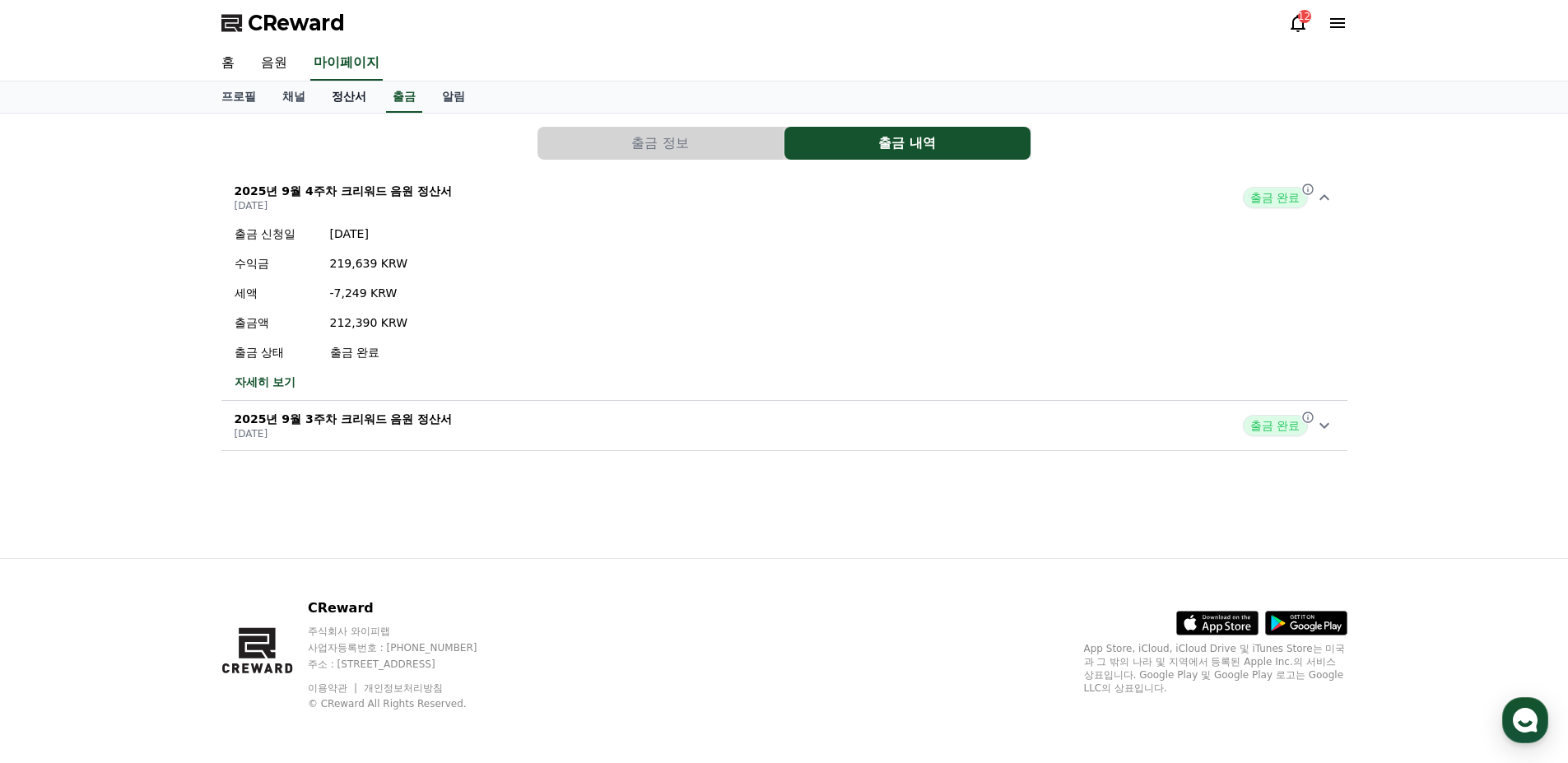
click at [361, 108] on link "정산서" at bounding box center [349, 96] width 61 height 31
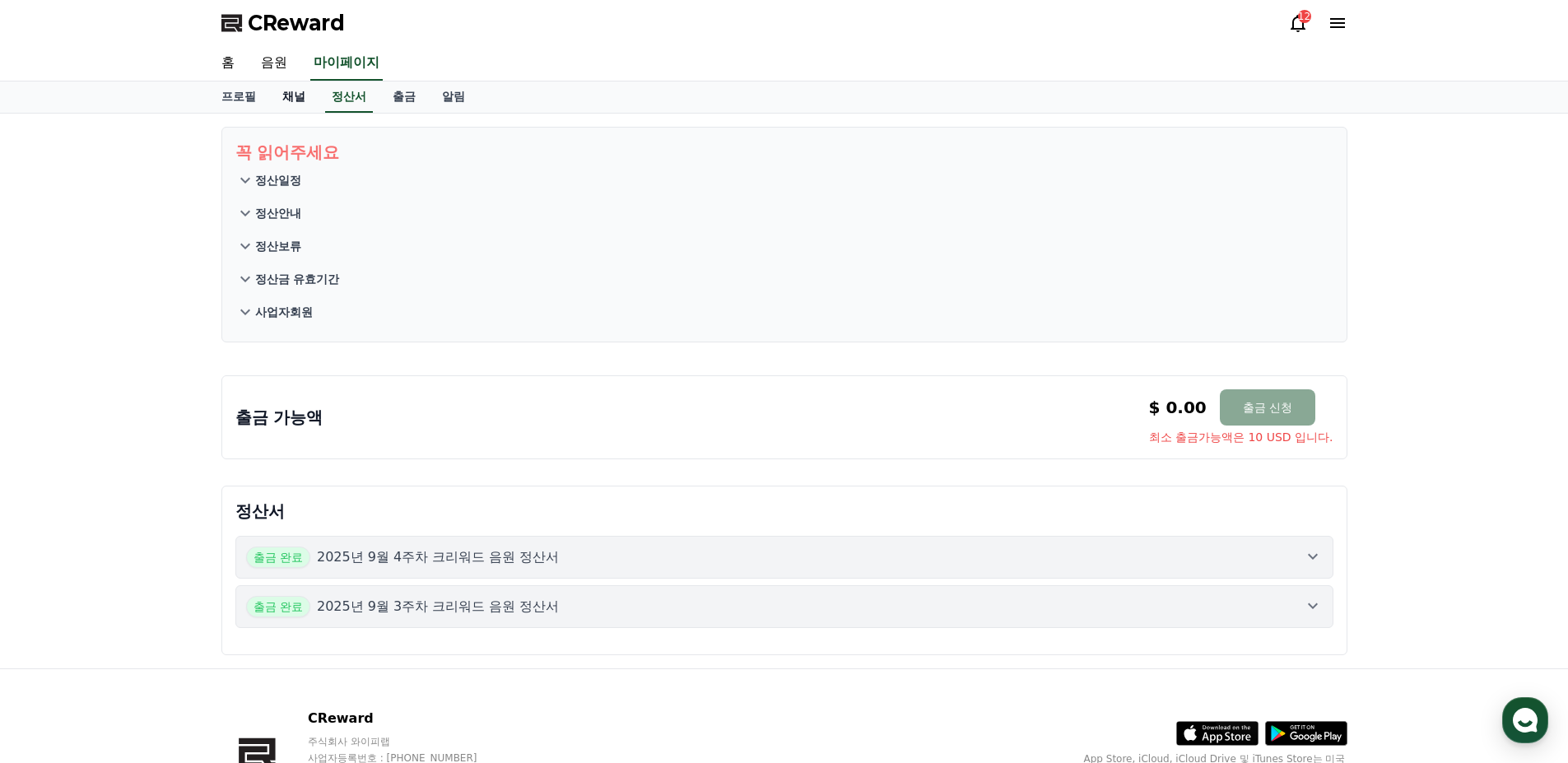
click at [287, 93] on link "채널" at bounding box center [293, 96] width 49 height 31
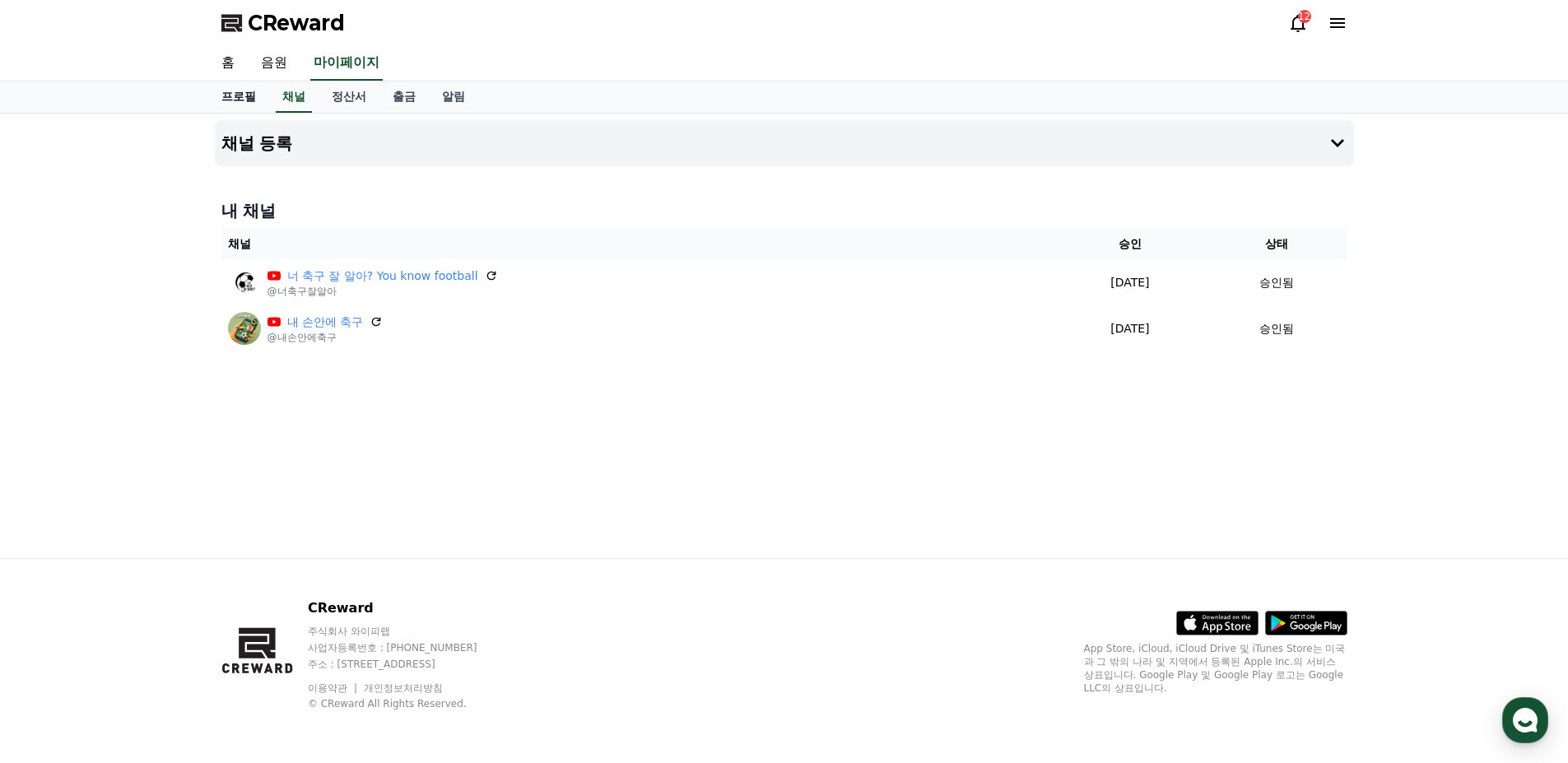
click at [259, 93] on link "프로필" at bounding box center [238, 96] width 61 height 31
select select "**********"
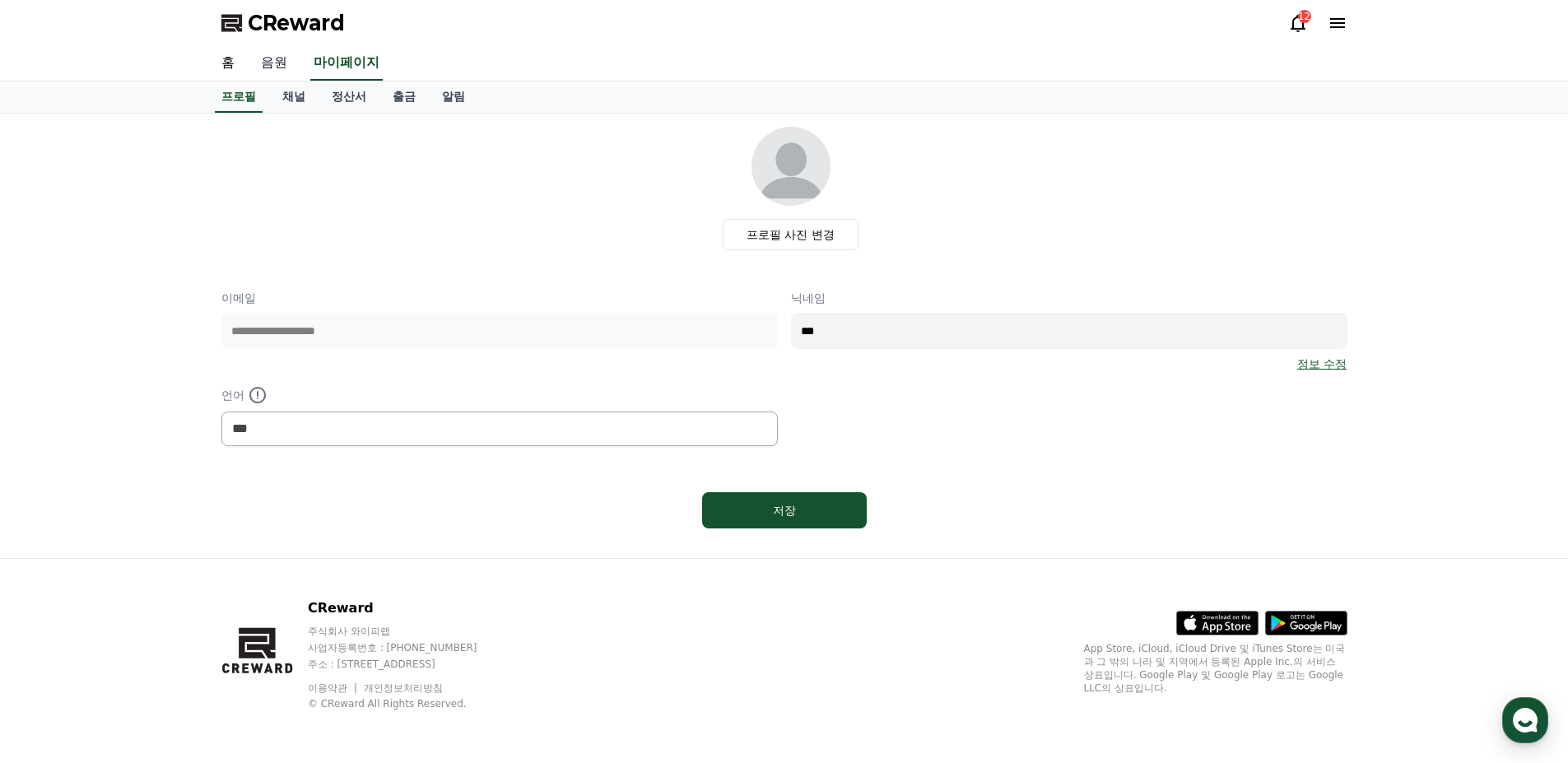
click at [267, 57] on link "음원" at bounding box center [274, 63] width 53 height 34
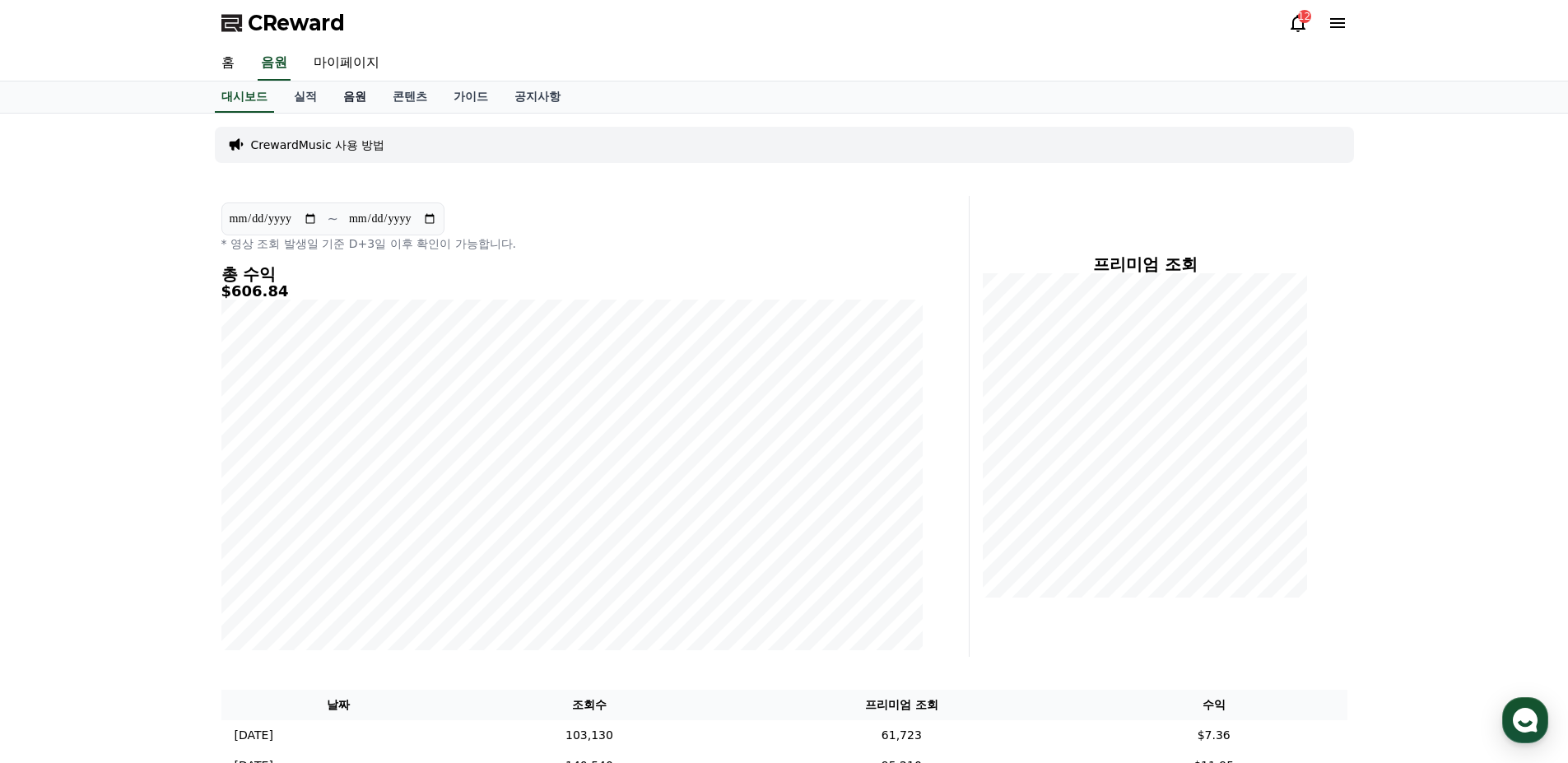
click at [355, 99] on link "음원" at bounding box center [355, 96] width 49 height 31
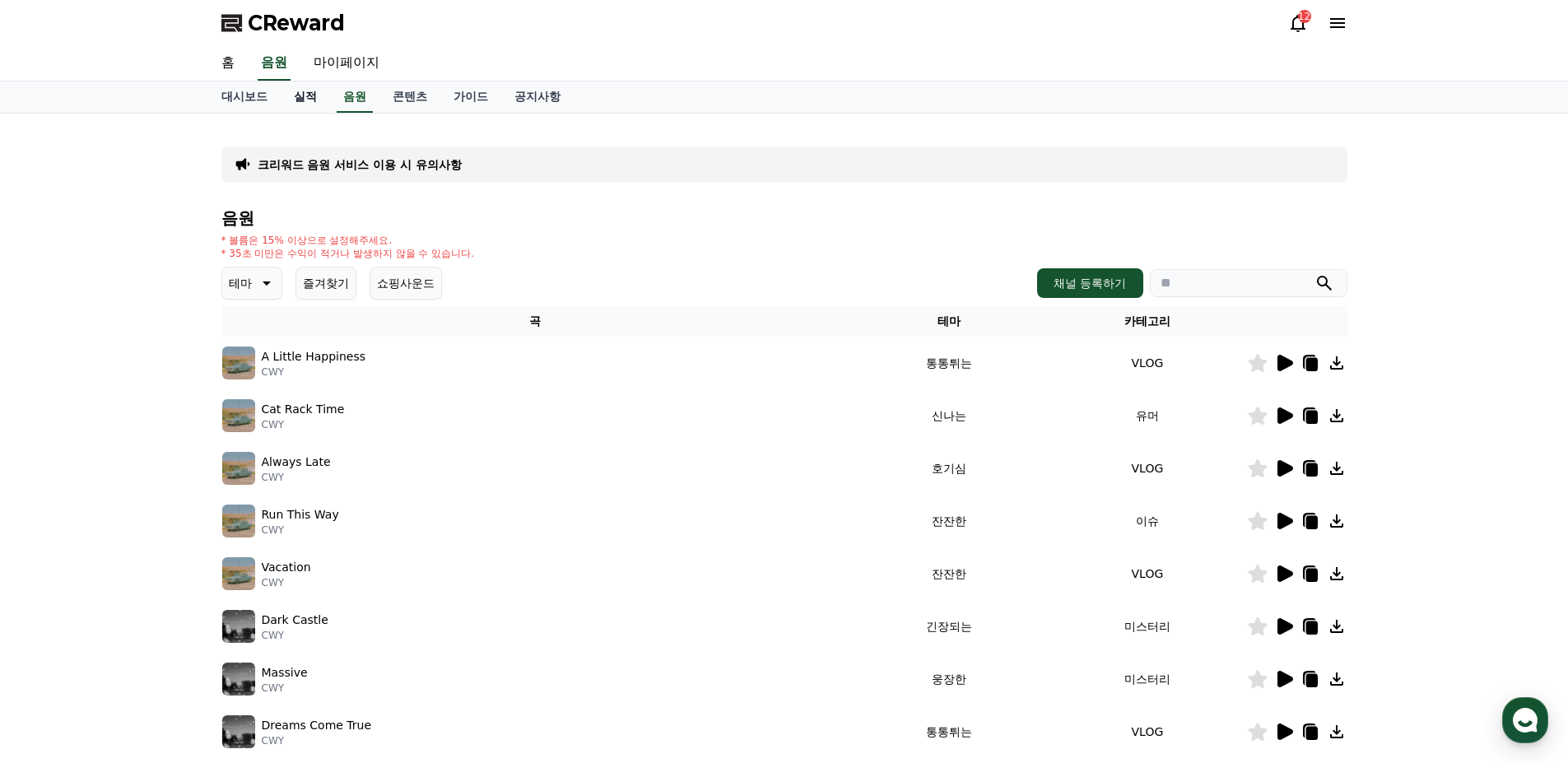
click at [325, 99] on link "실적" at bounding box center [305, 96] width 49 height 31
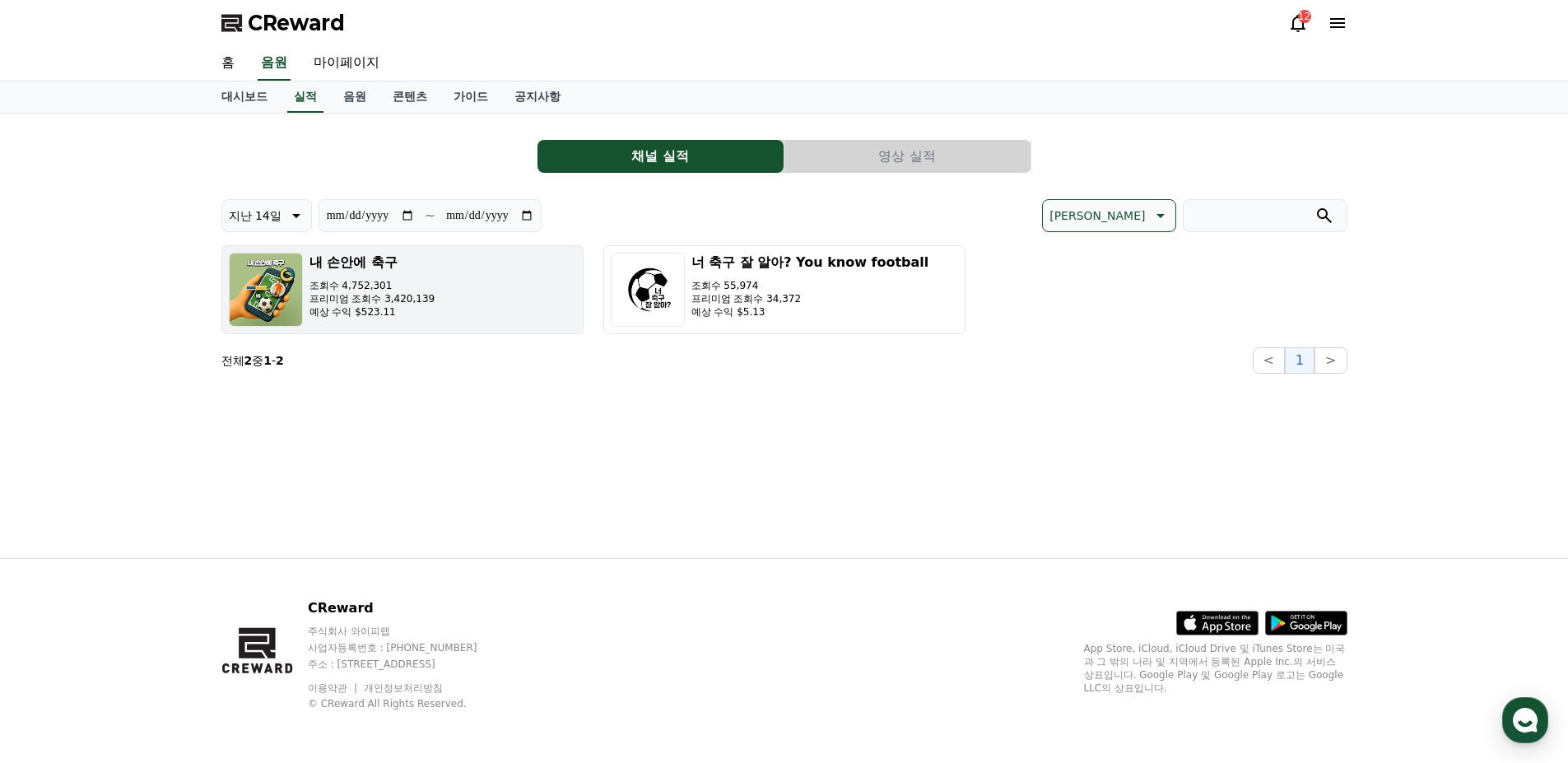
click at [480, 319] on button "내 손안에 축구 조회수 4,752,301 프리미엄 조회수 3,420,139 예상 수익 $523.11" at bounding box center [402, 290] width 362 height 89
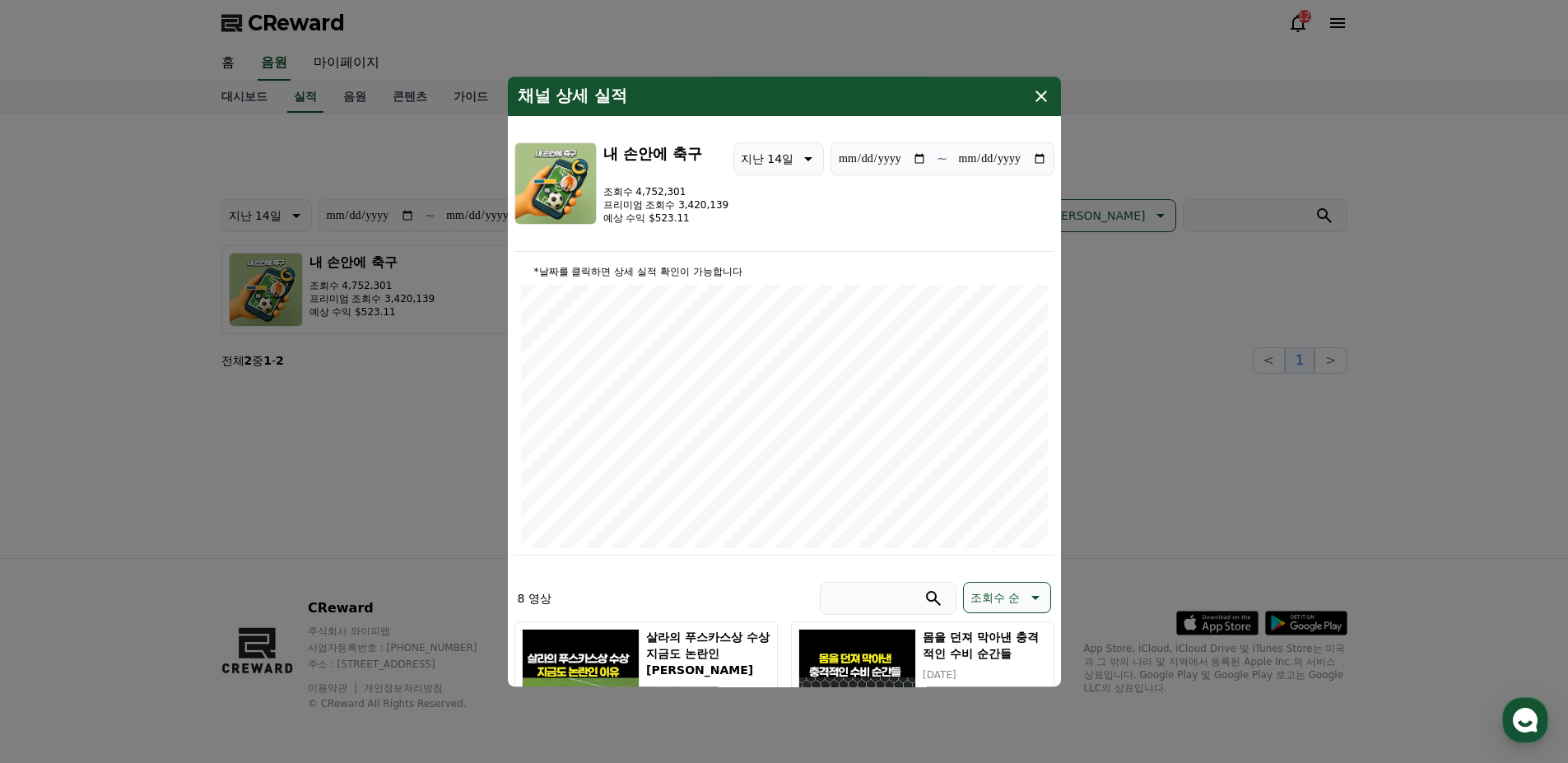
click at [1047, 101] on icon "modal" at bounding box center [1041, 96] width 20 height 20
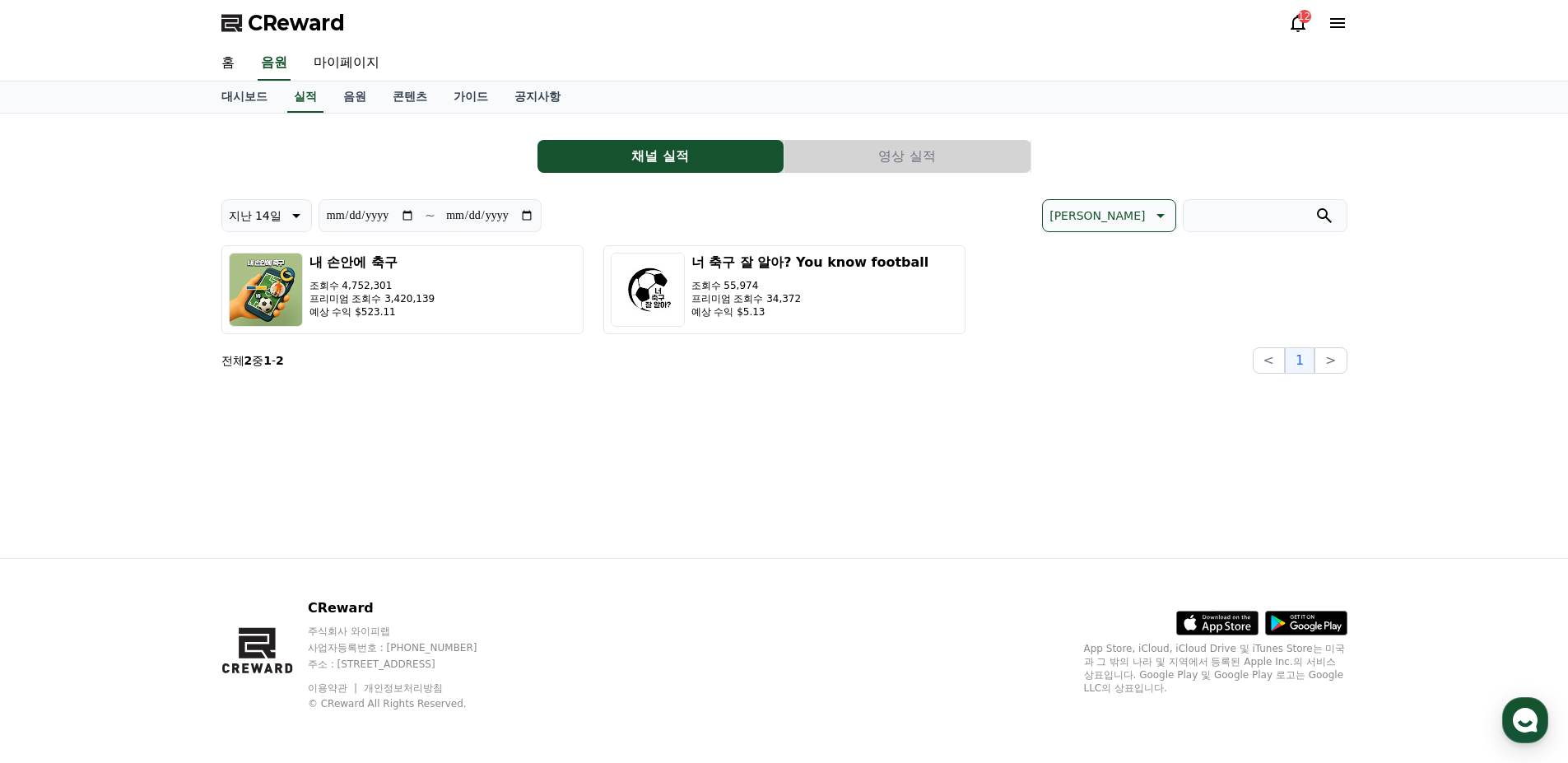
drag, startPoint x: 1467, startPoint y: 1, endPoint x: 1178, endPoint y: 27, distance: 290.2
click at [1178, 27] on div "CReward 12" at bounding box center [784, 23] width 1153 height 46
